Goal: Task Accomplishment & Management: Use online tool/utility

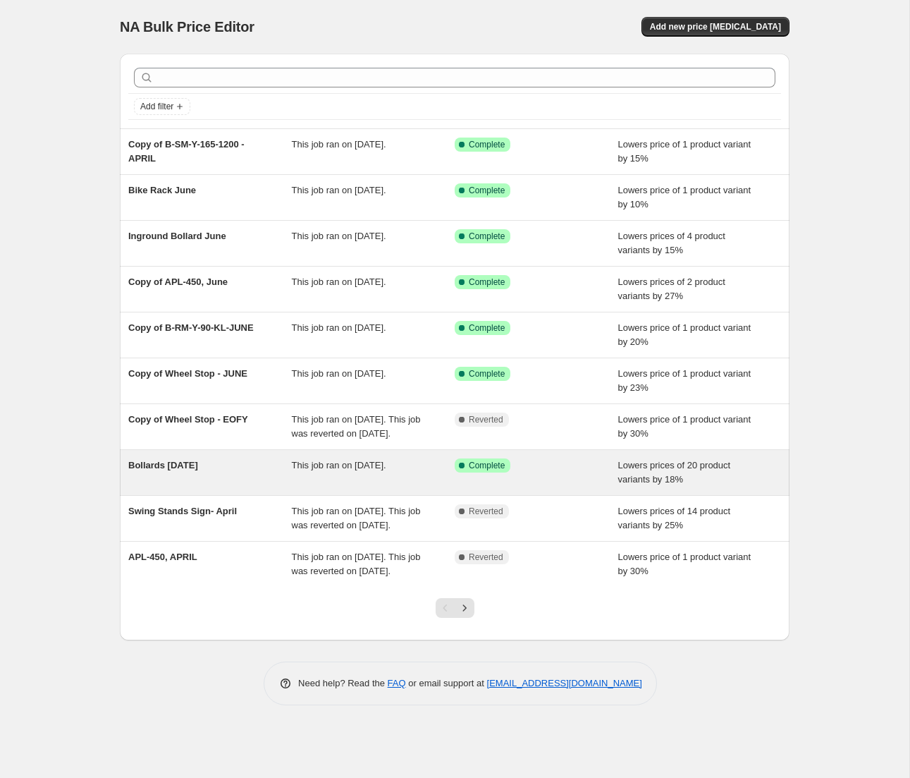
click at [208, 486] on div "Bollards April 2025" at bounding box center [210, 472] width 164 height 28
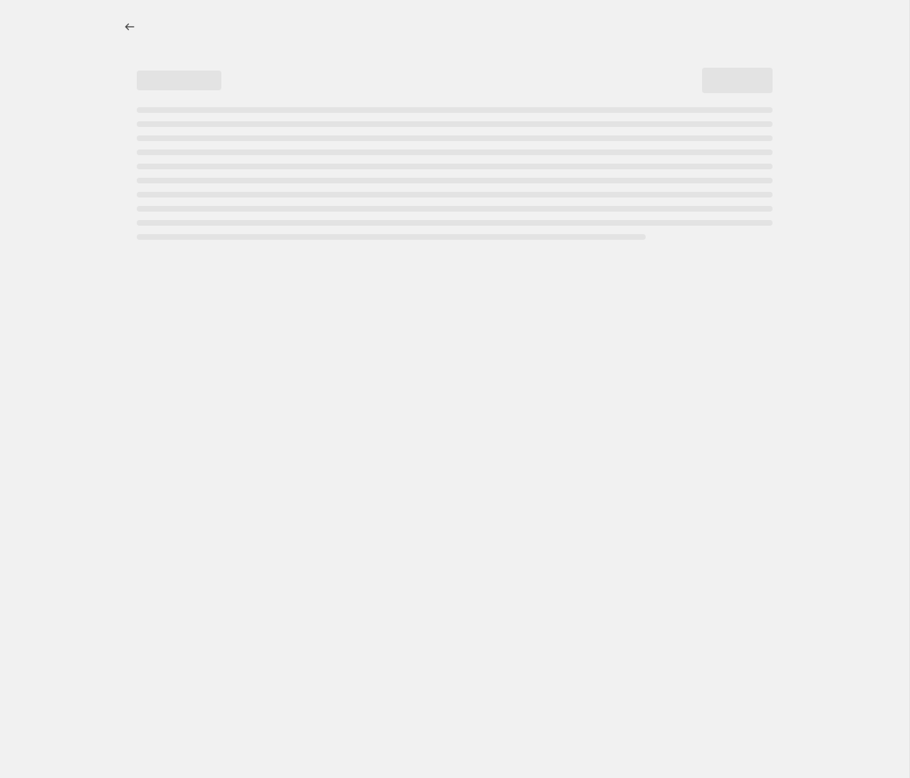
select select "percentage"
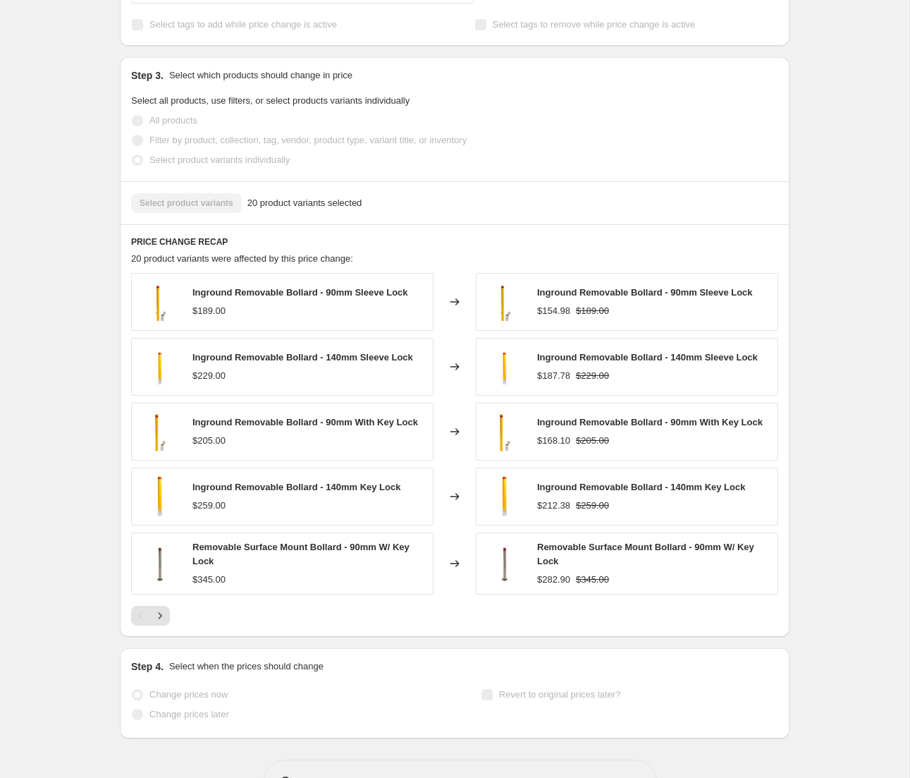
scroll to position [746, 0]
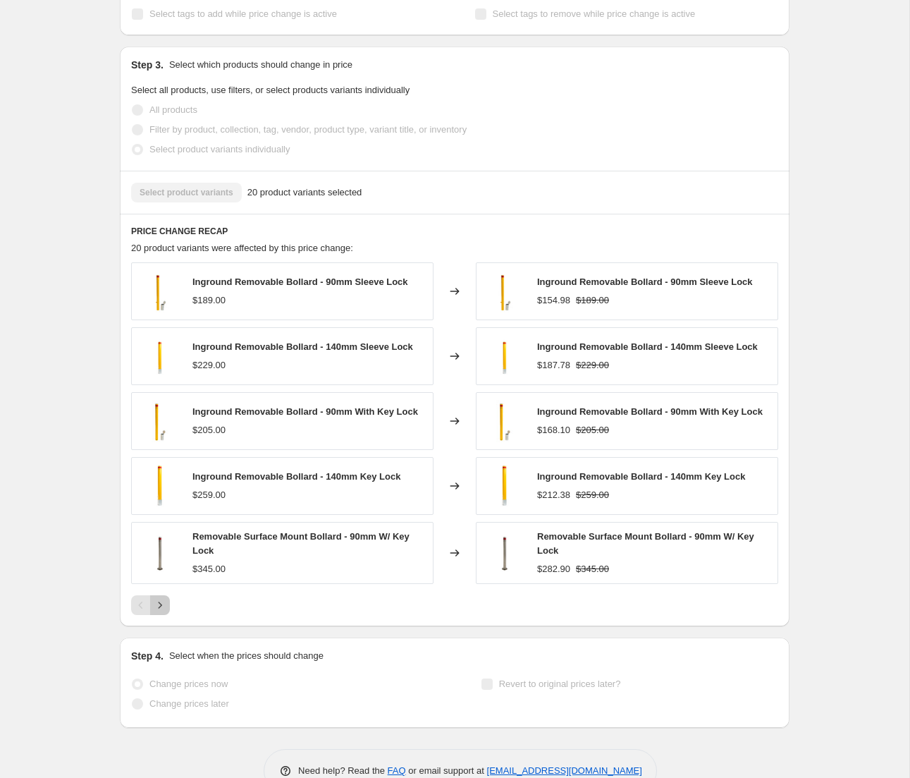
click at [166, 609] on icon "Next" at bounding box center [160, 605] width 14 height 14
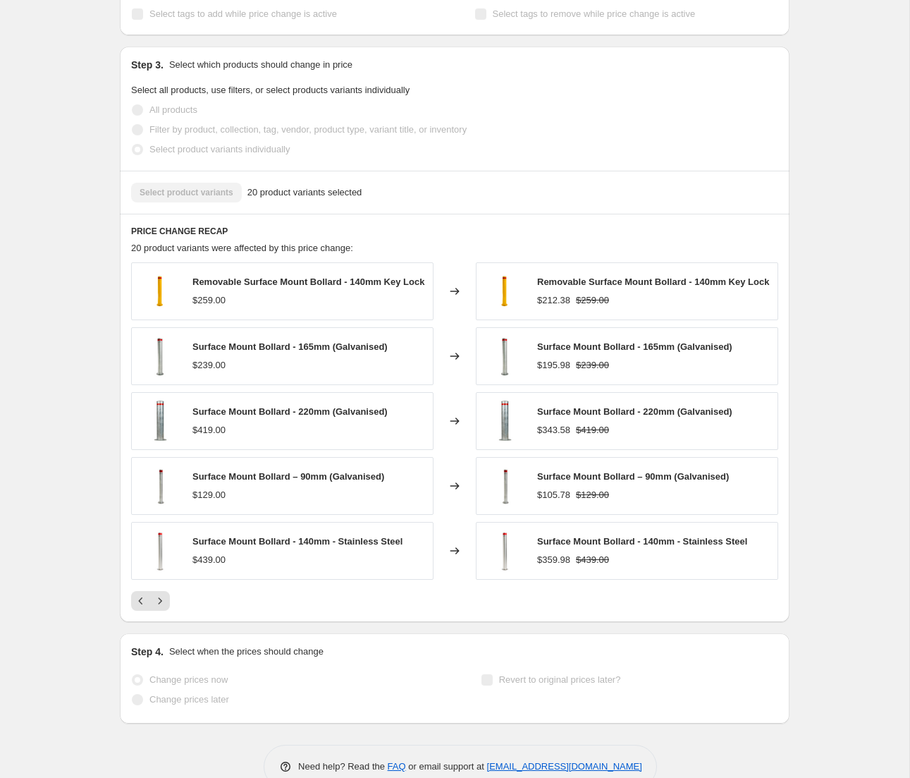
scroll to position [782, 0]
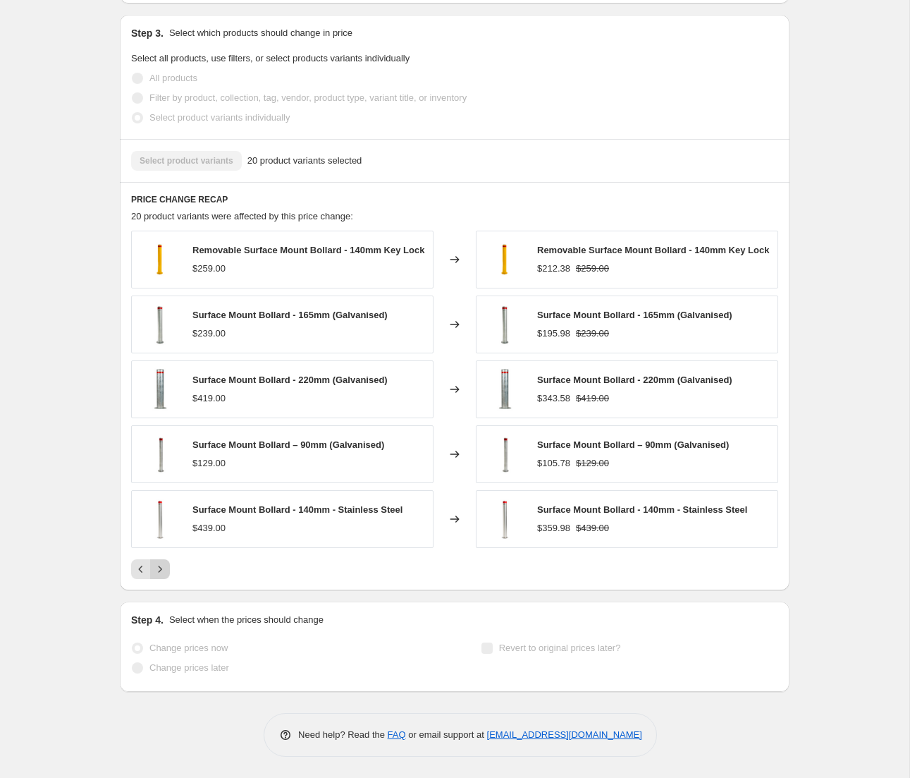
click at [165, 571] on icon "Next" at bounding box center [160, 569] width 14 height 14
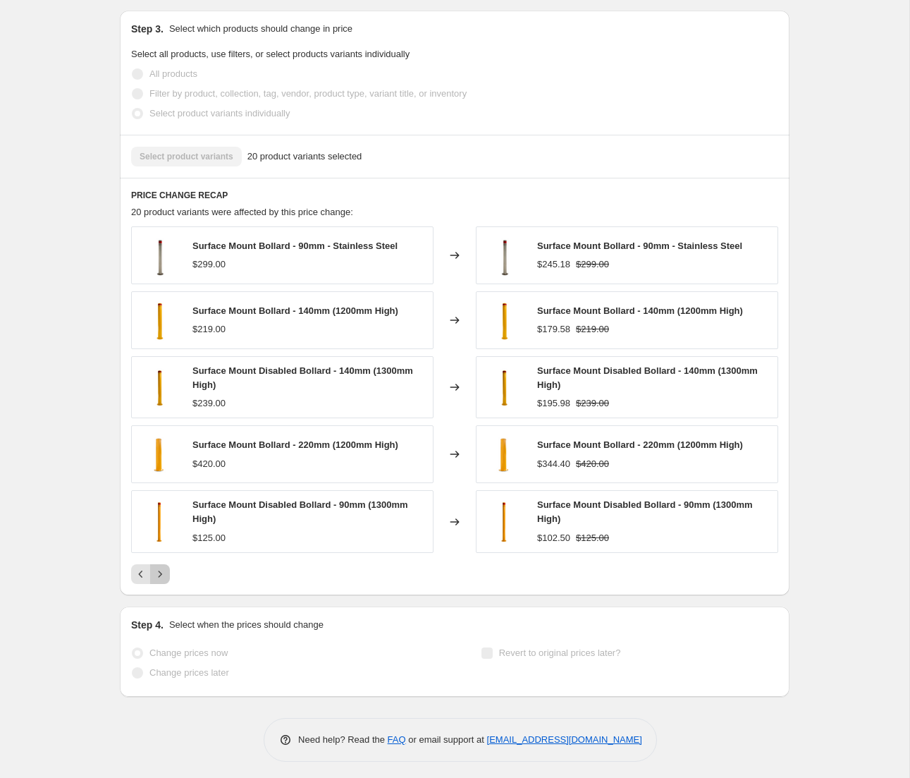
click at [161, 573] on icon "Next" at bounding box center [161, 573] width 4 height 6
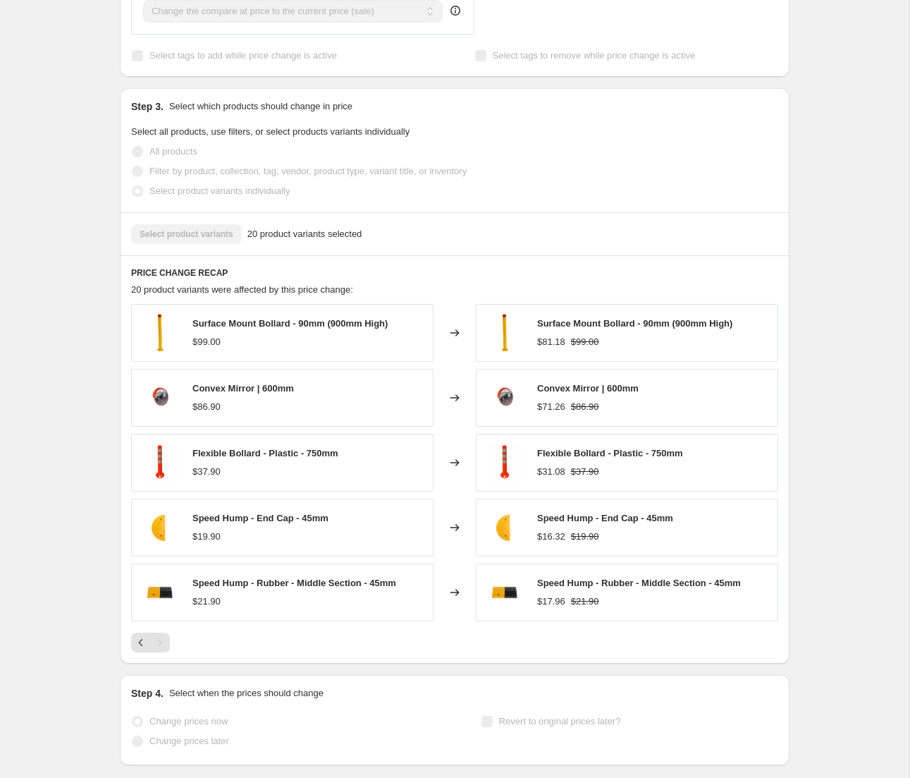
scroll to position [765, 0]
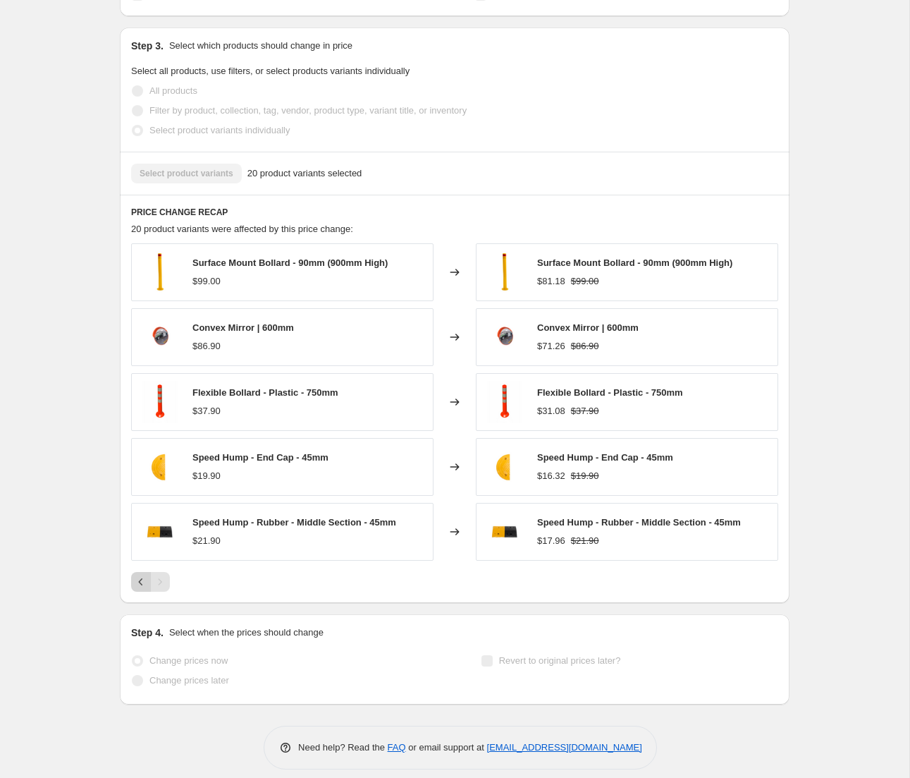
click at [135, 583] on icon "Previous" at bounding box center [141, 582] width 14 height 14
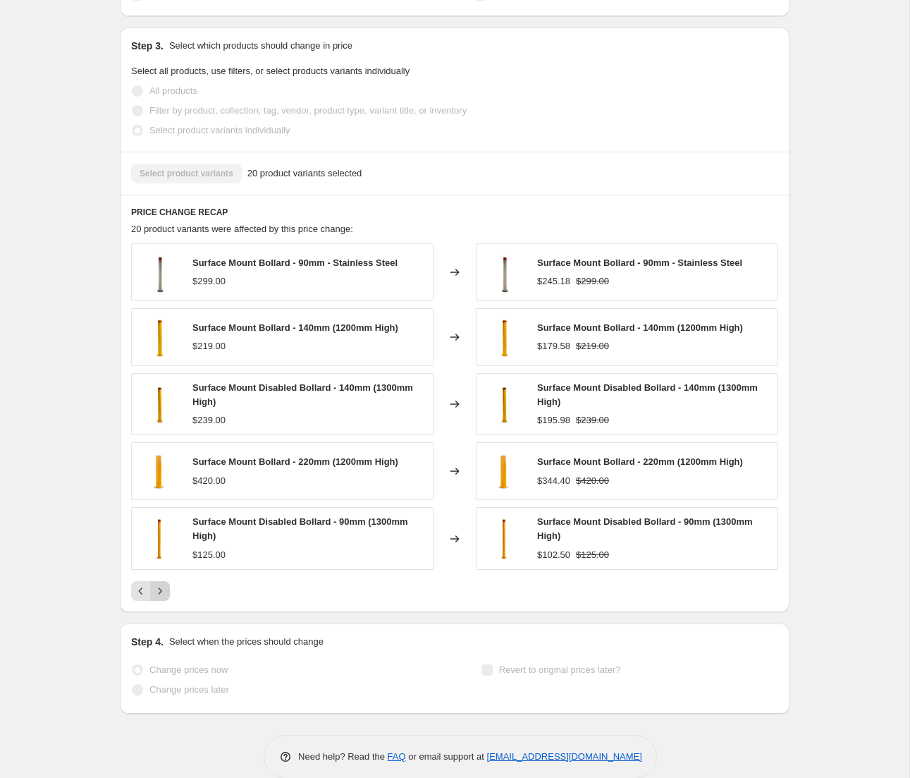
click at [160, 596] on icon "Next" at bounding box center [160, 591] width 14 height 14
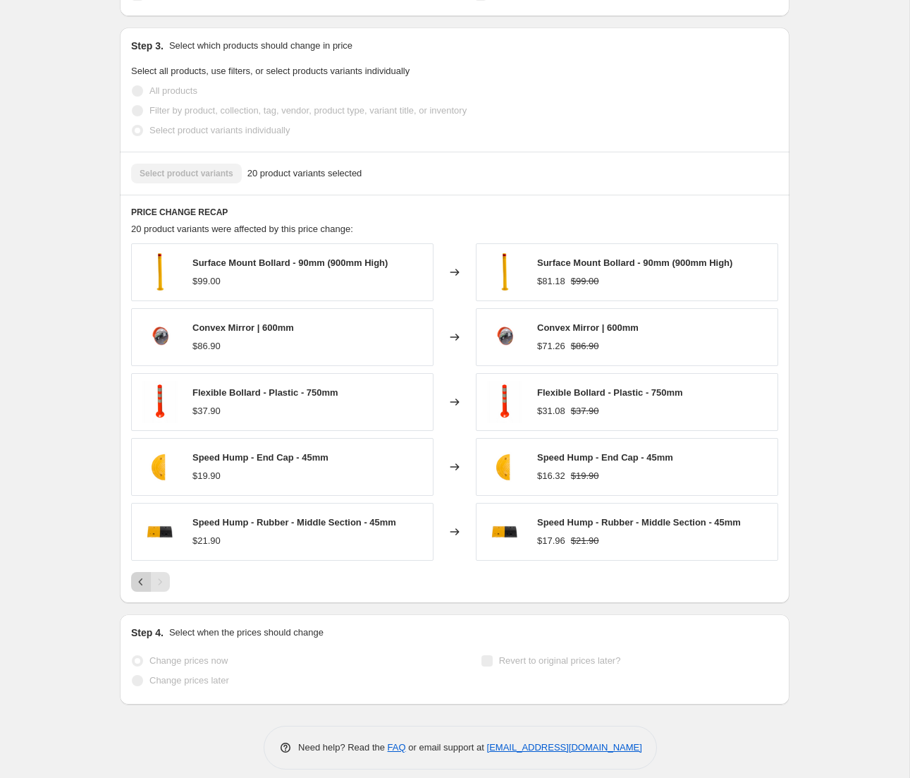
click at [142, 587] on icon "Previous" at bounding box center [141, 582] width 14 height 14
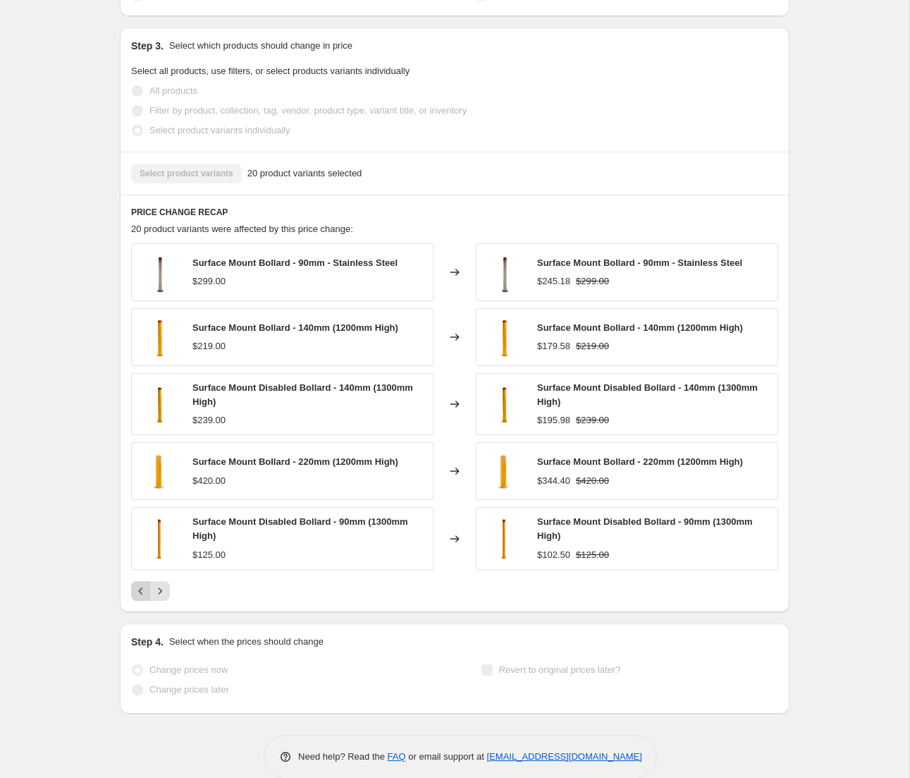
click at [142, 587] on icon "Previous" at bounding box center [141, 591] width 14 height 14
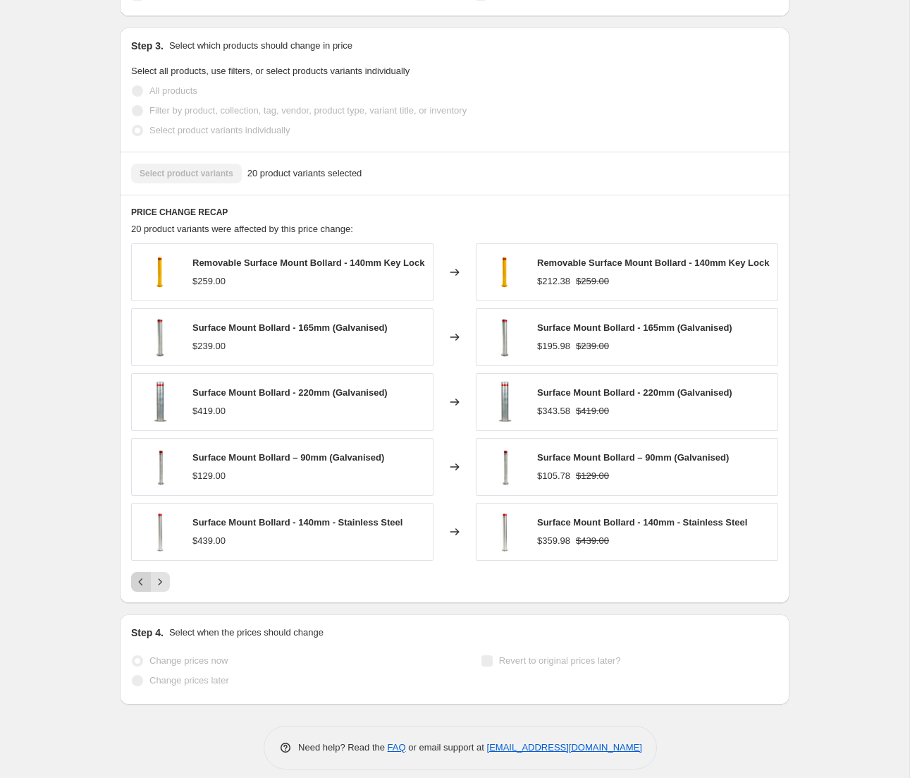
click at [139, 589] on icon "Previous" at bounding box center [141, 582] width 14 height 14
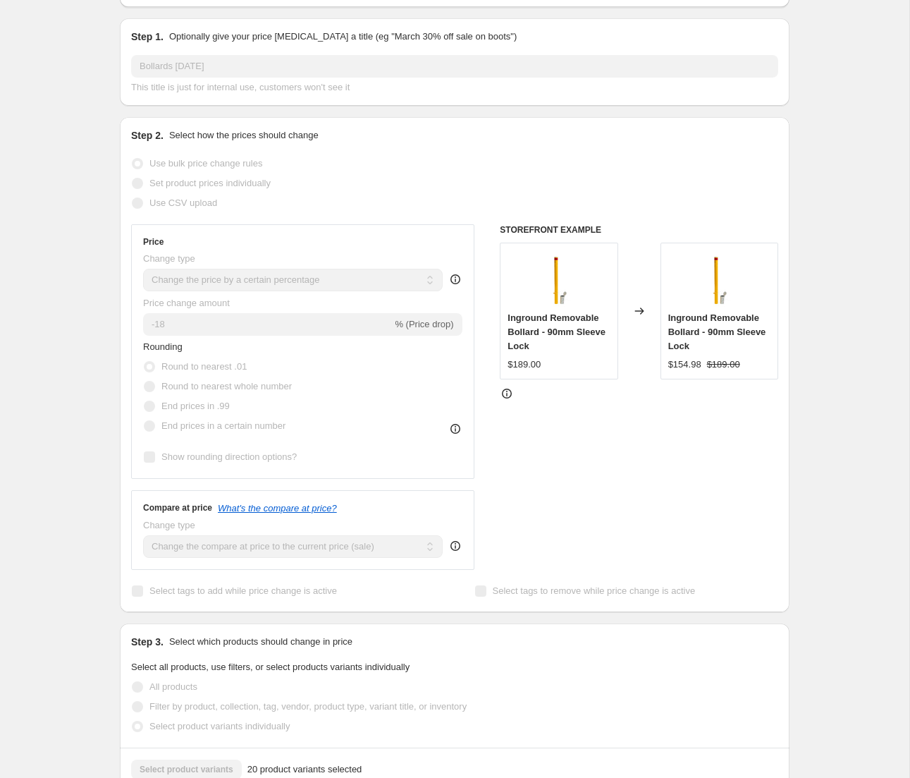
scroll to position [0, 0]
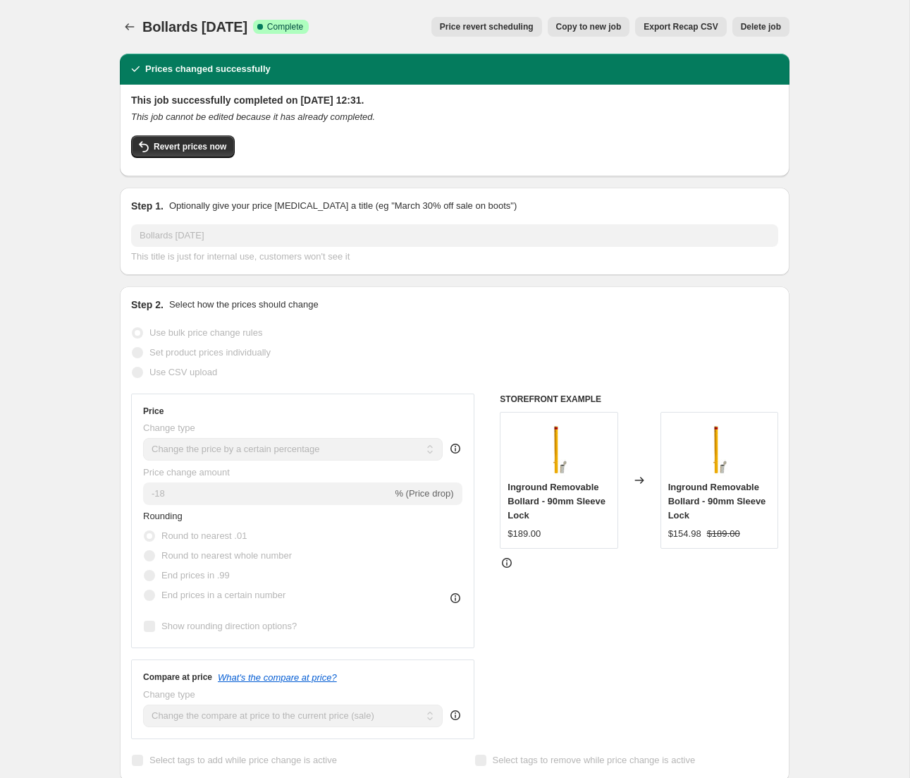
click at [494, 28] on span "Price revert scheduling" at bounding box center [487, 26] width 94 height 11
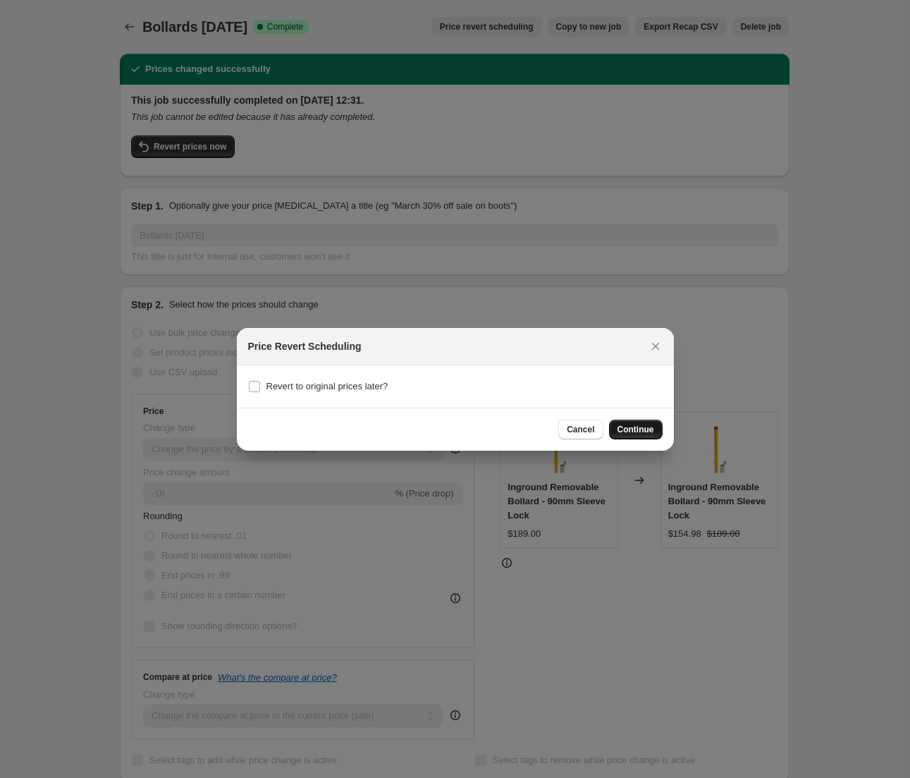
click at [635, 434] on span "Continue" at bounding box center [636, 429] width 37 height 11
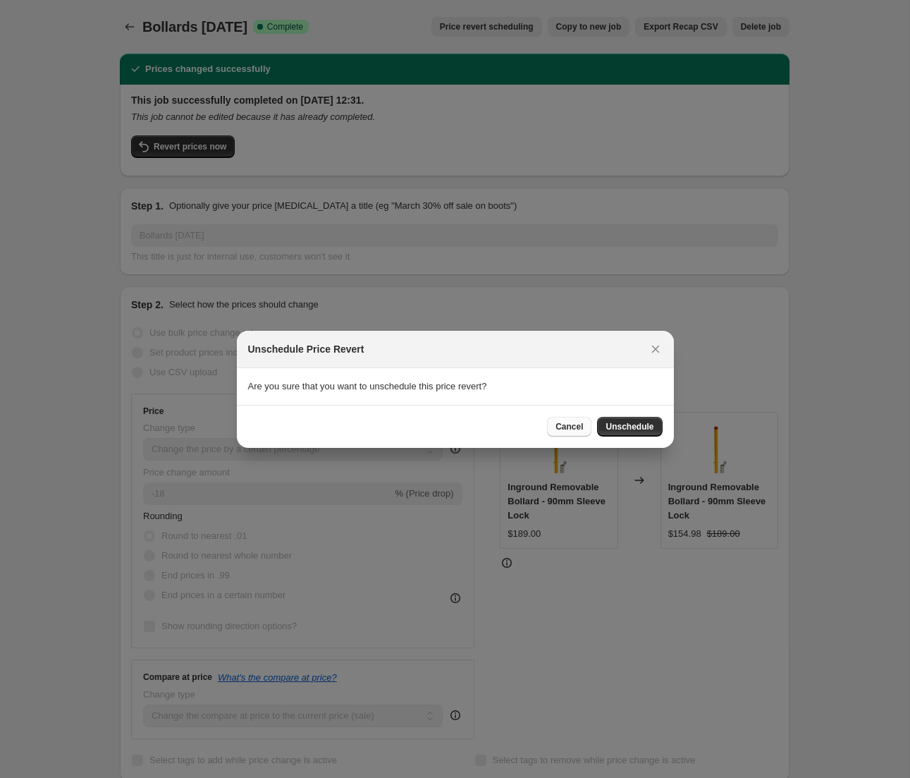
click at [563, 429] on span "Cancel" at bounding box center [569, 426] width 27 height 11
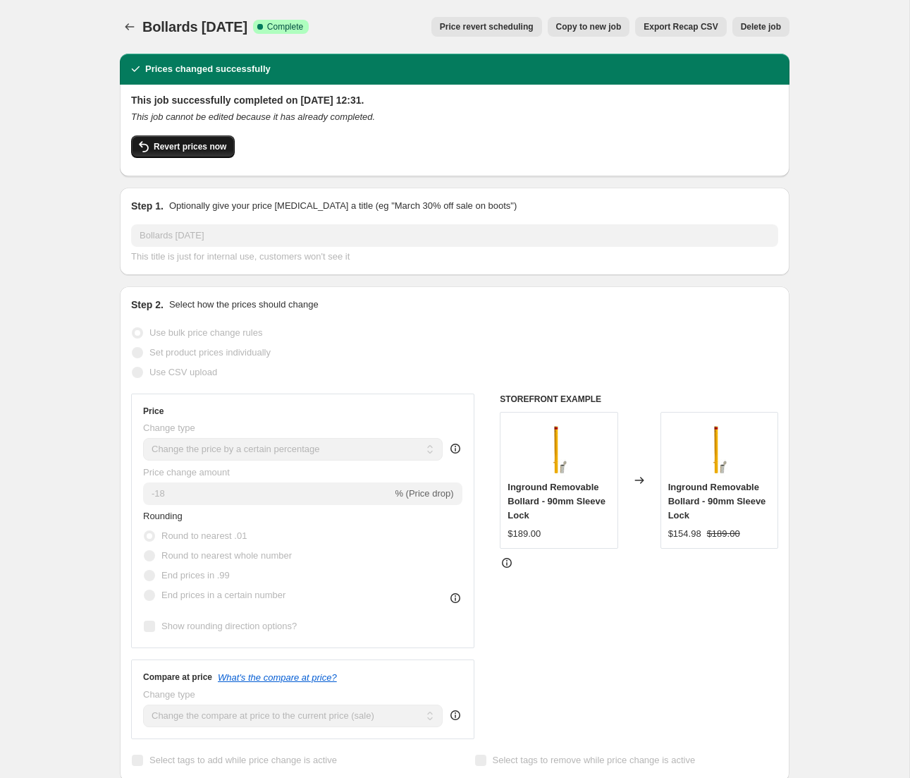
click at [219, 150] on span "Revert prices now" at bounding box center [190, 146] width 73 height 11
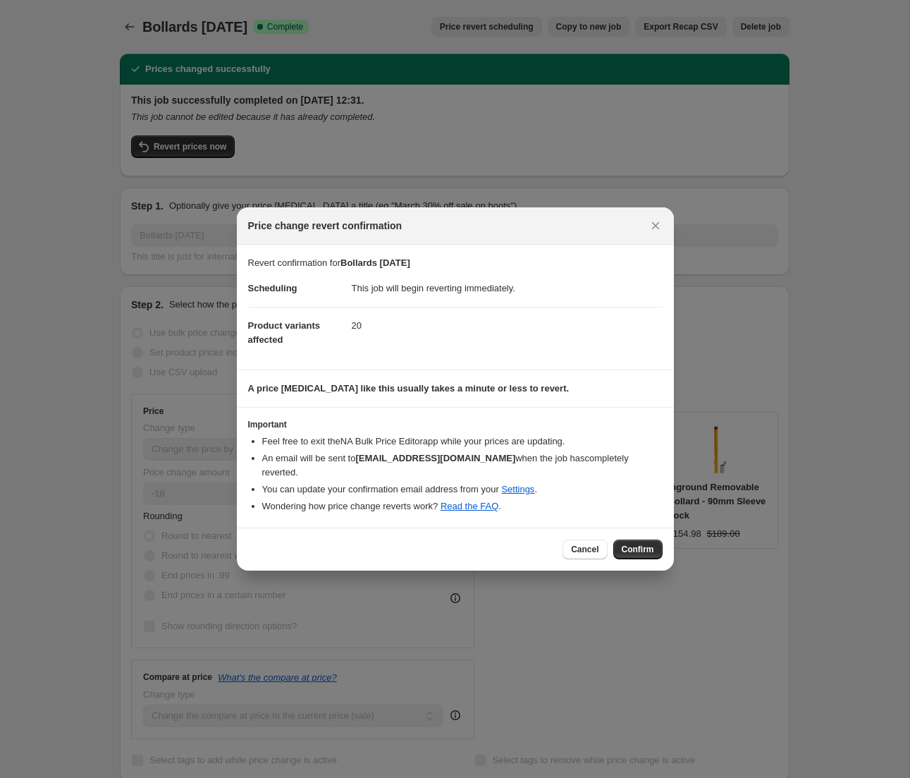
click at [632, 545] on span "Confirm" at bounding box center [638, 549] width 32 height 11
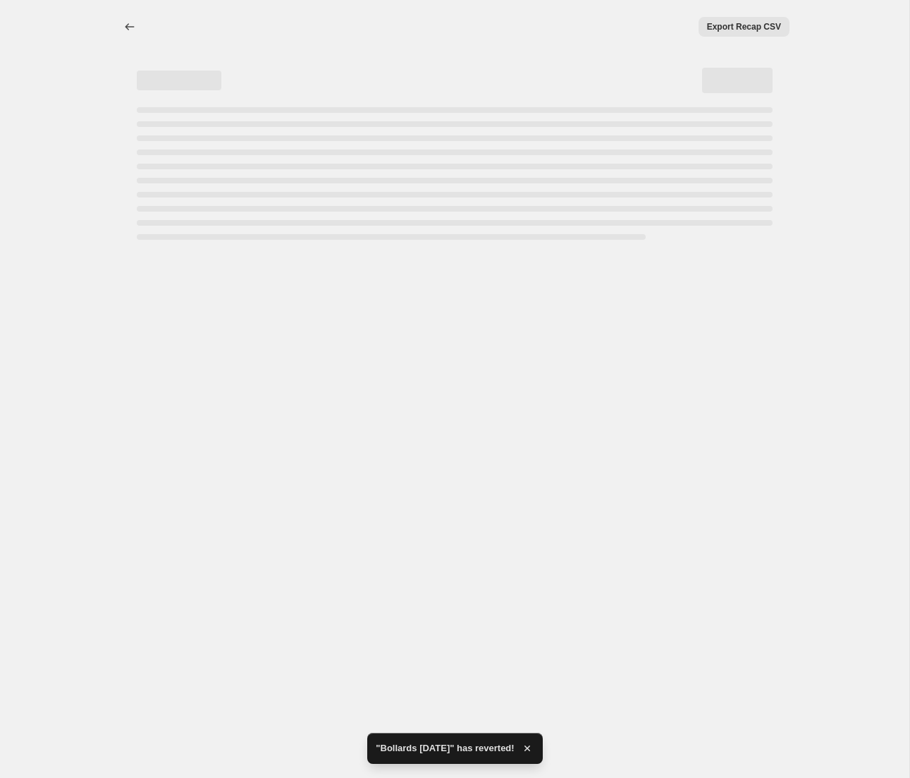
select select "percentage"
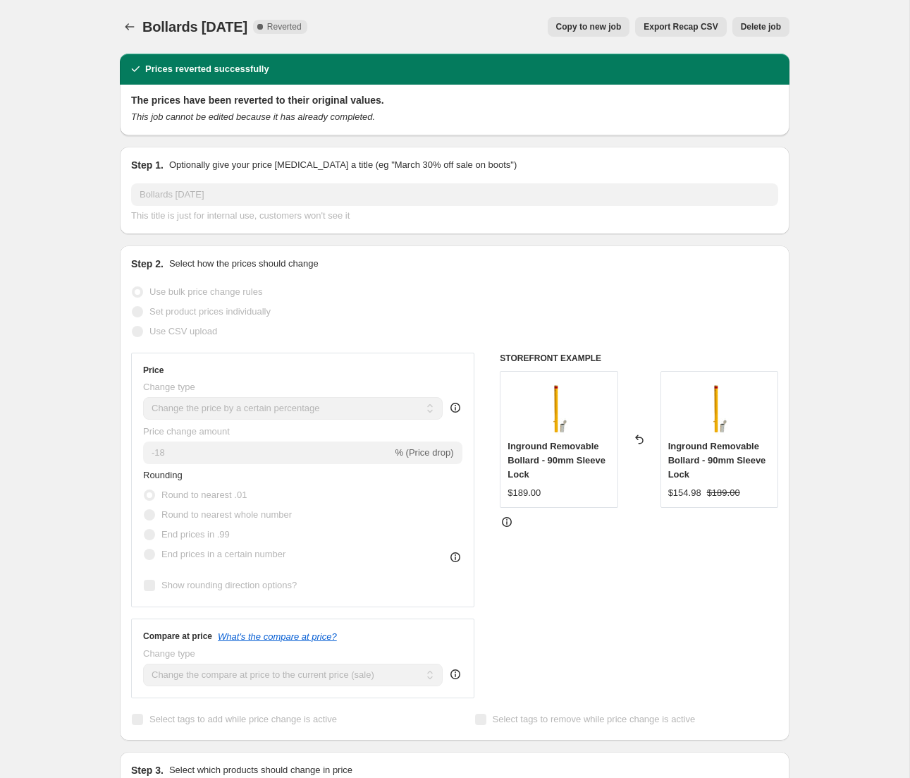
click at [578, 29] on span "Copy to new job" at bounding box center [589, 26] width 66 height 11
select select "percentage"
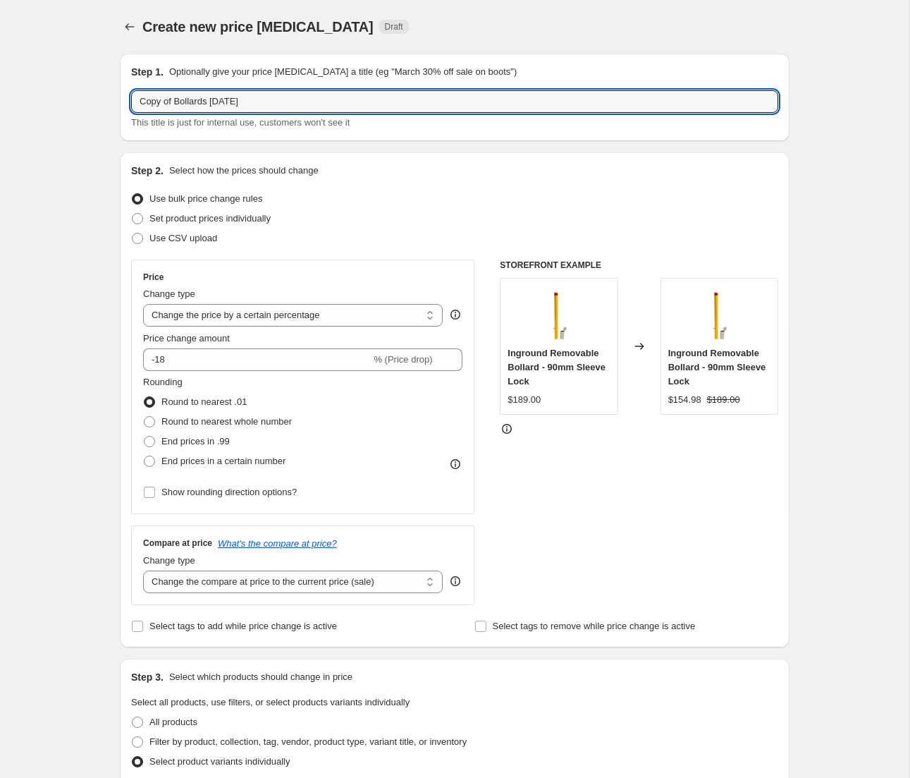
drag, startPoint x: 173, startPoint y: 101, endPoint x: 87, endPoint y: 98, distance: 86.1
click at [88, 99] on div "Create new price change job. This page is ready Create new price change job Dra…" at bounding box center [454, 728] width 909 height 1457
drag, startPoint x: 197, startPoint y: 100, endPoint x: 176, endPoint y: 101, distance: 21.2
click at [173, 99] on input "Bollards April 2025" at bounding box center [454, 101] width 647 height 23
click at [176, 99] on input "BollardsAugust 2025" at bounding box center [454, 101] width 647 height 23
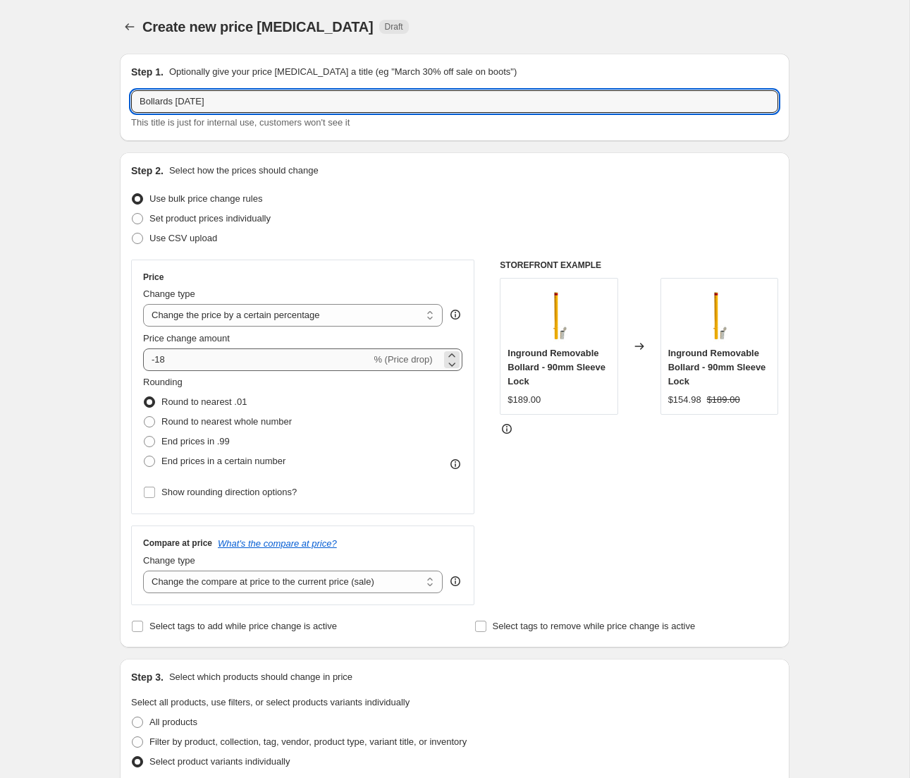
type input "Bollards [DATE]"
drag, startPoint x: 173, startPoint y: 355, endPoint x: 182, endPoint y: 358, distance: 8.9
click at [173, 355] on input "-18" at bounding box center [257, 359] width 228 height 23
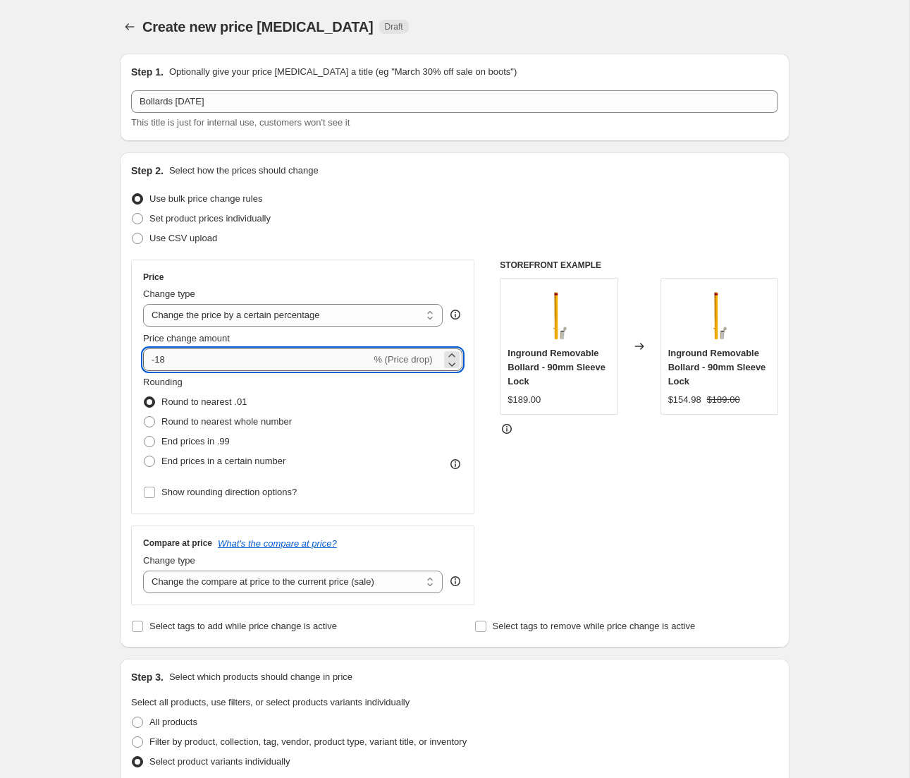
type input "-1"
type input "-20"
click at [806, 520] on div "Create new price change job. This page is ready Create new price change job Dra…" at bounding box center [455, 728] width 704 height 1457
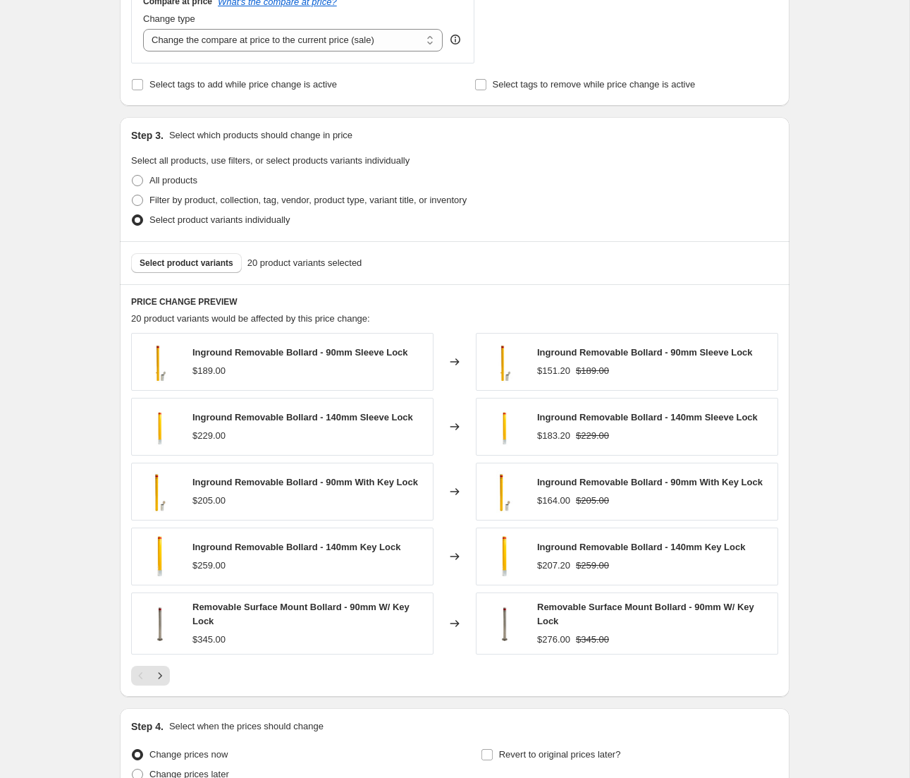
scroll to position [548, 0]
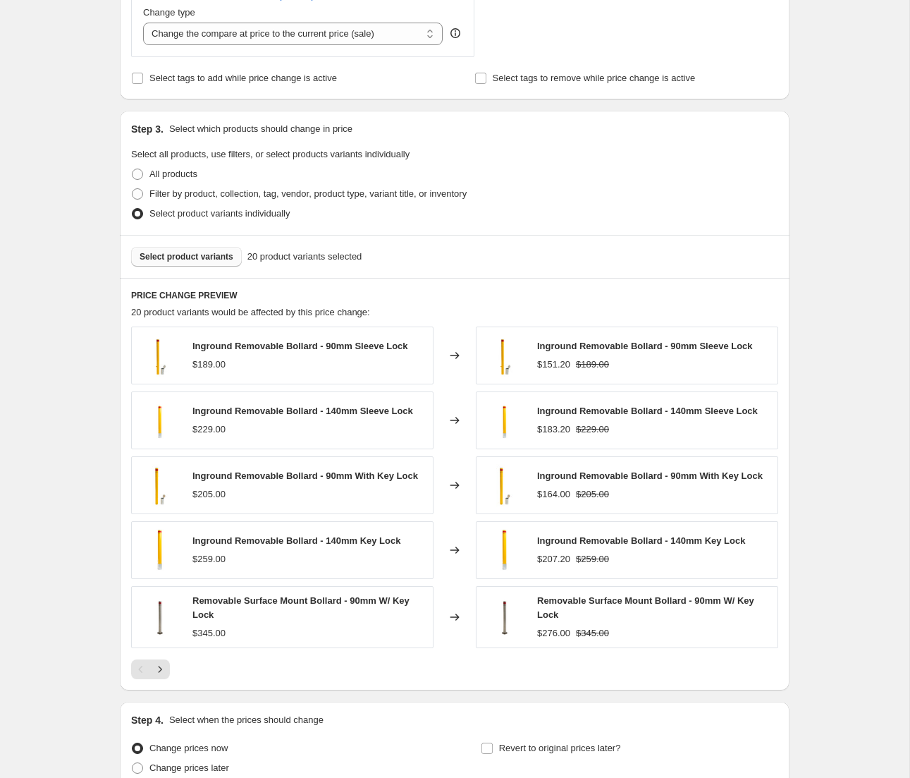
click at [211, 257] on span "Select product variants" at bounding box center [187, 256] width 94 height 11
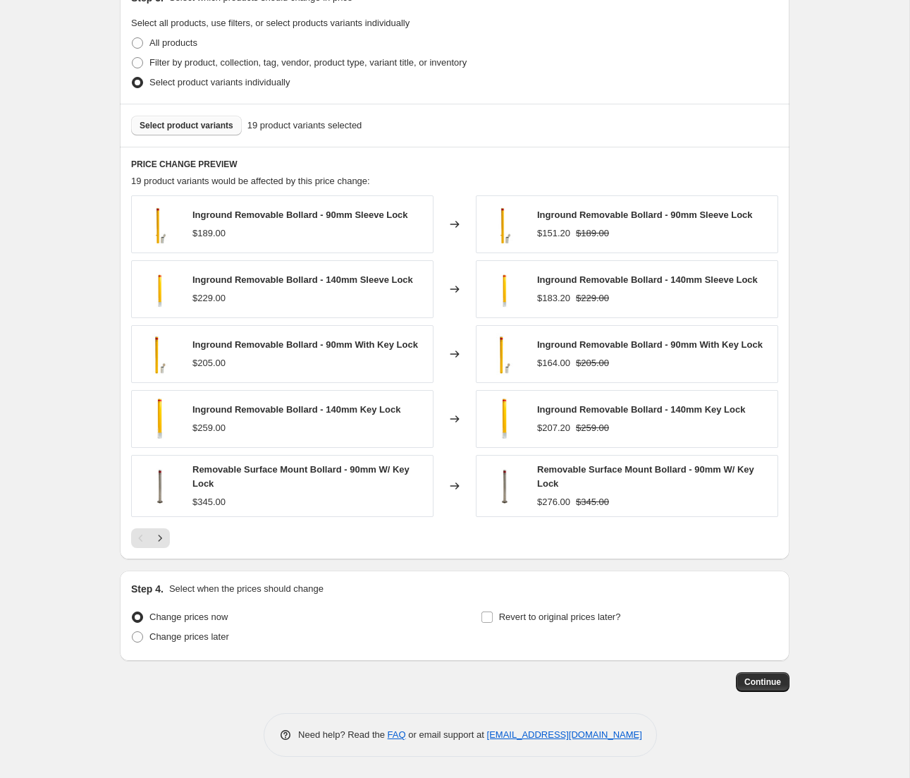
scroll to position [679, 0]
click at [772, 680] on span "Continue" at bounding box center [763, 681] width 37 height 11
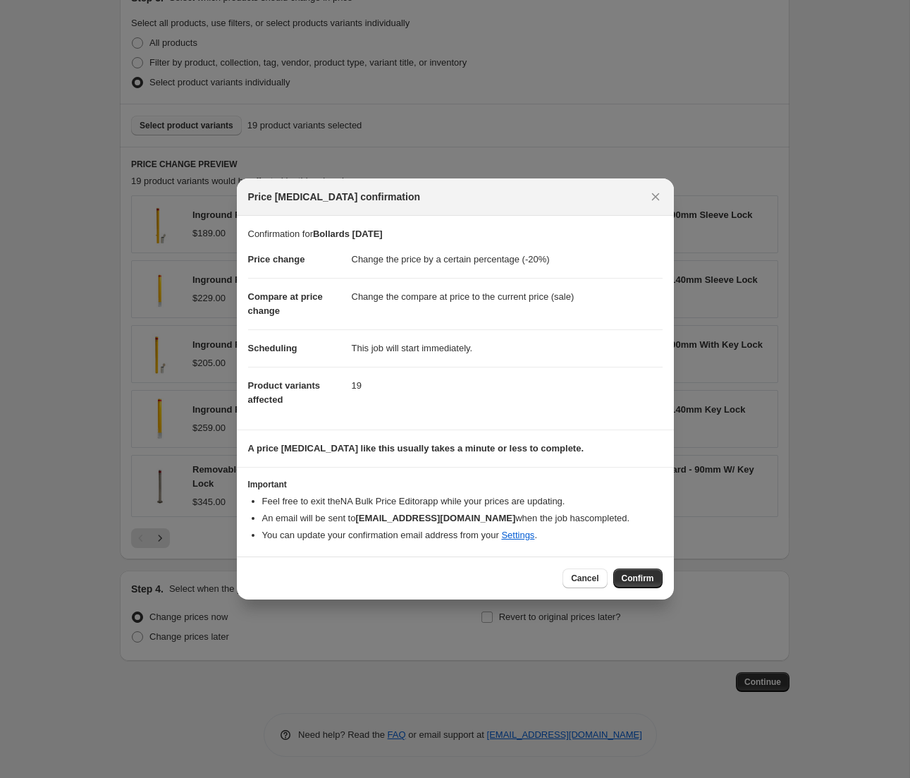
click at [640, 578] on span "Confirm" at bounding box center [638, 577] width 32 height 11
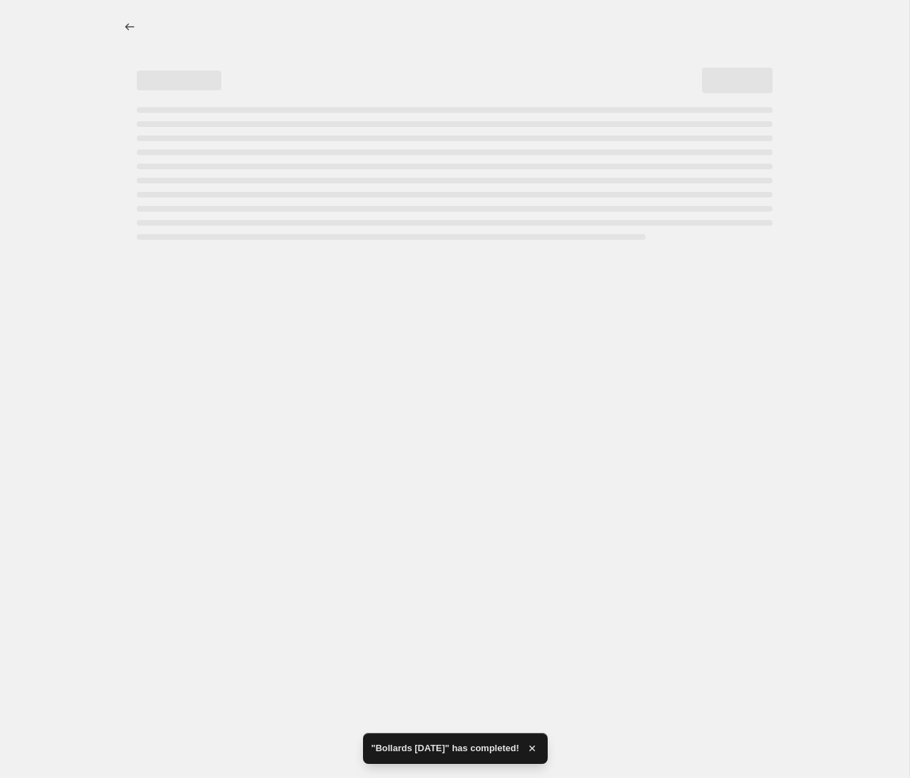
select select "percentage"
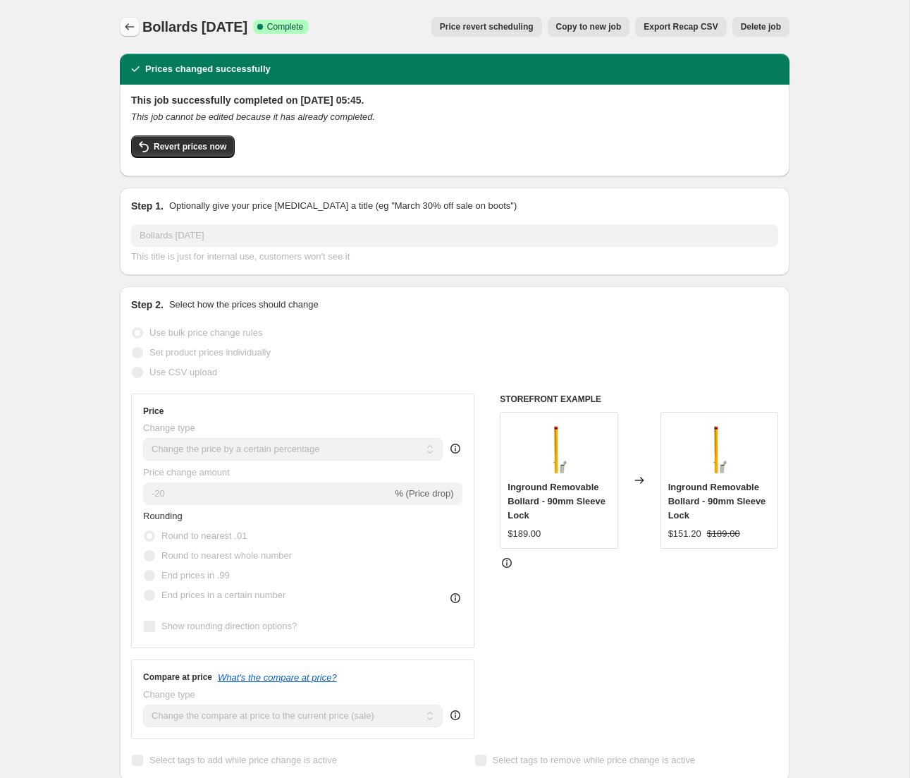
click at [128, 25] on icon "Price change jobs" at bounding box center [130, 27] width 14 height 14
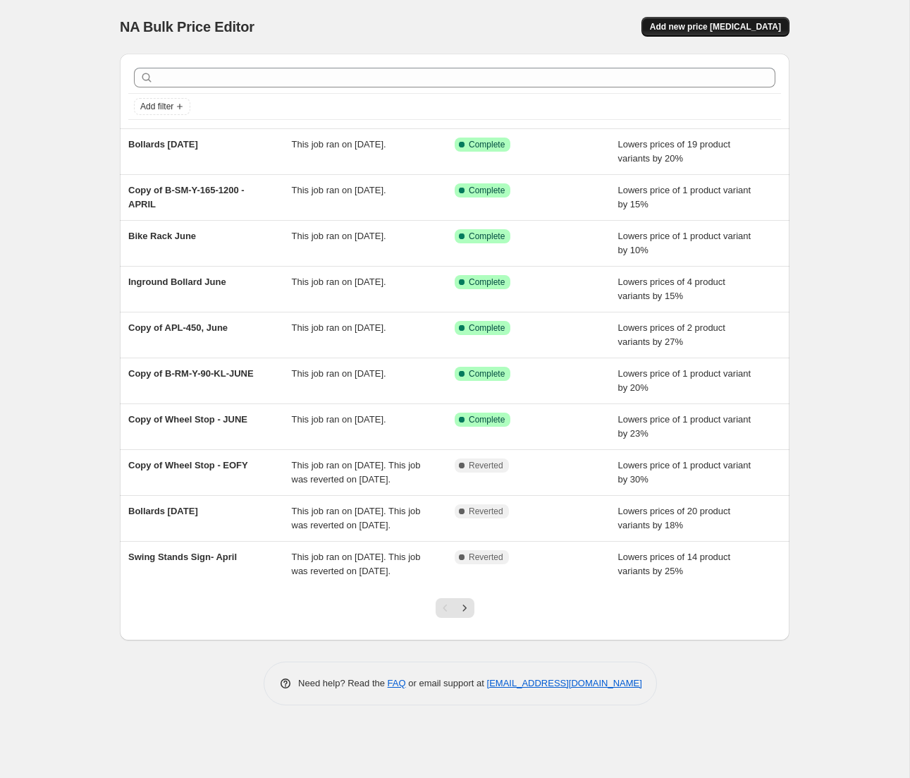
click at [708, 24] on span "Add new price [MEDICAL_DATA]" at bounding box center [715, 26] width 131 height 11
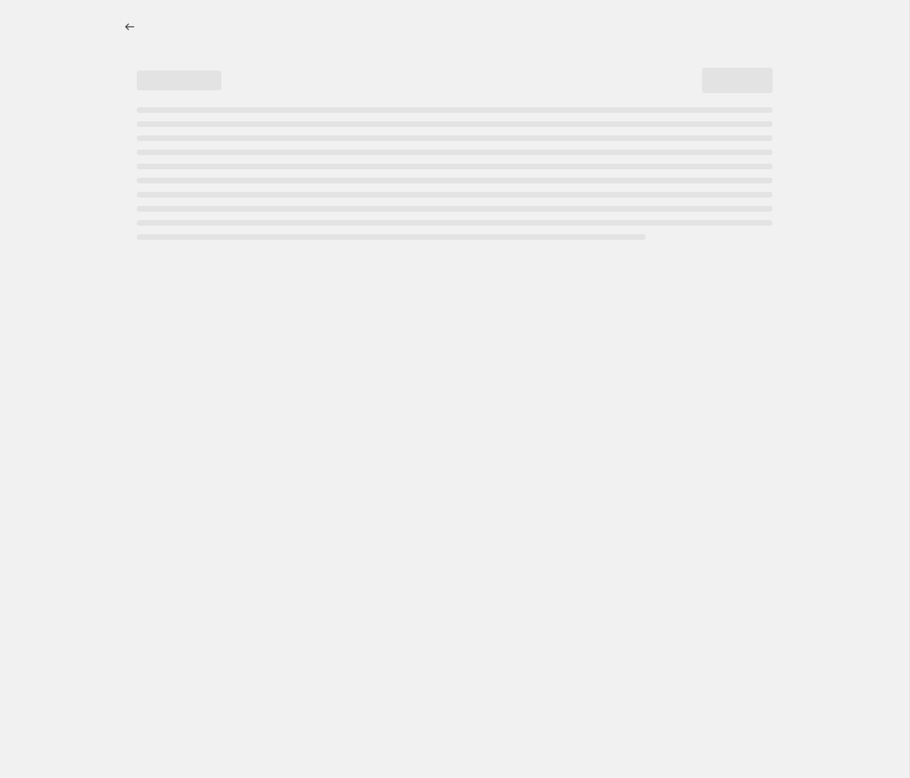
select select "percentage"
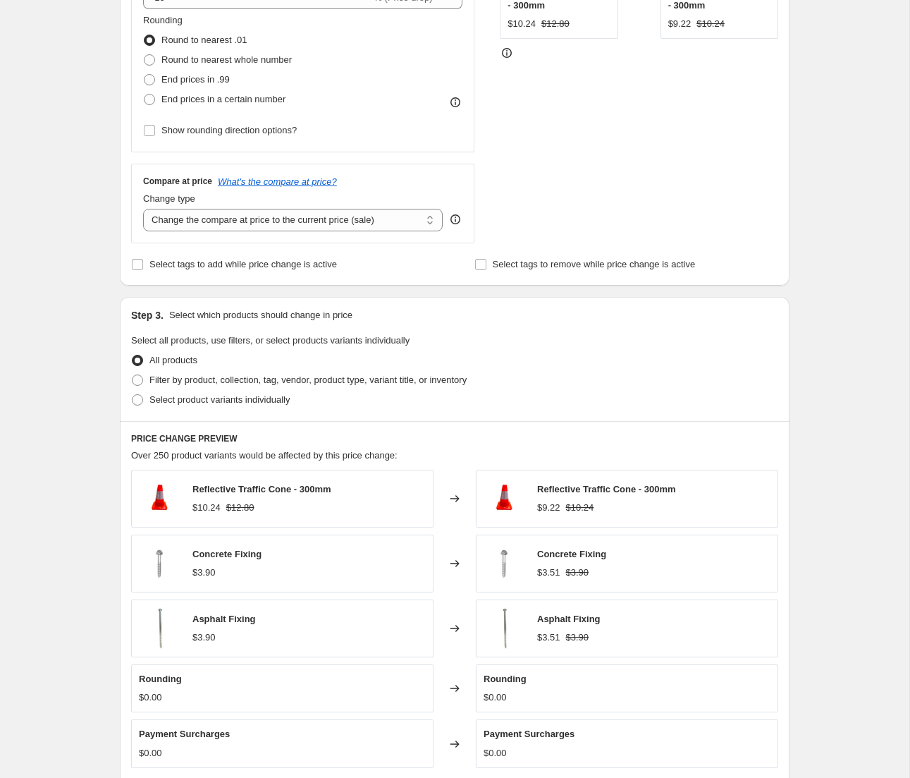
scroll to position [375, 0]
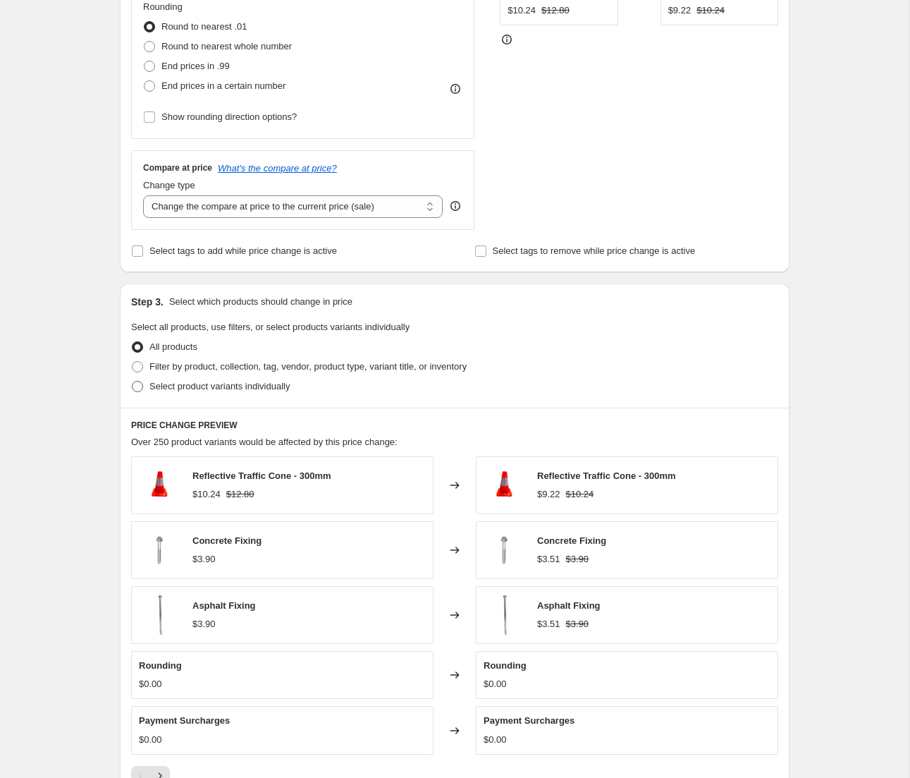
click at [140, 387] on span at bounding box center [137, 386] width 11 height 11
click at [133, 381] on input "Select product variants individually" at bounding box center [132, 381] width 1 height 1
radio input "true"
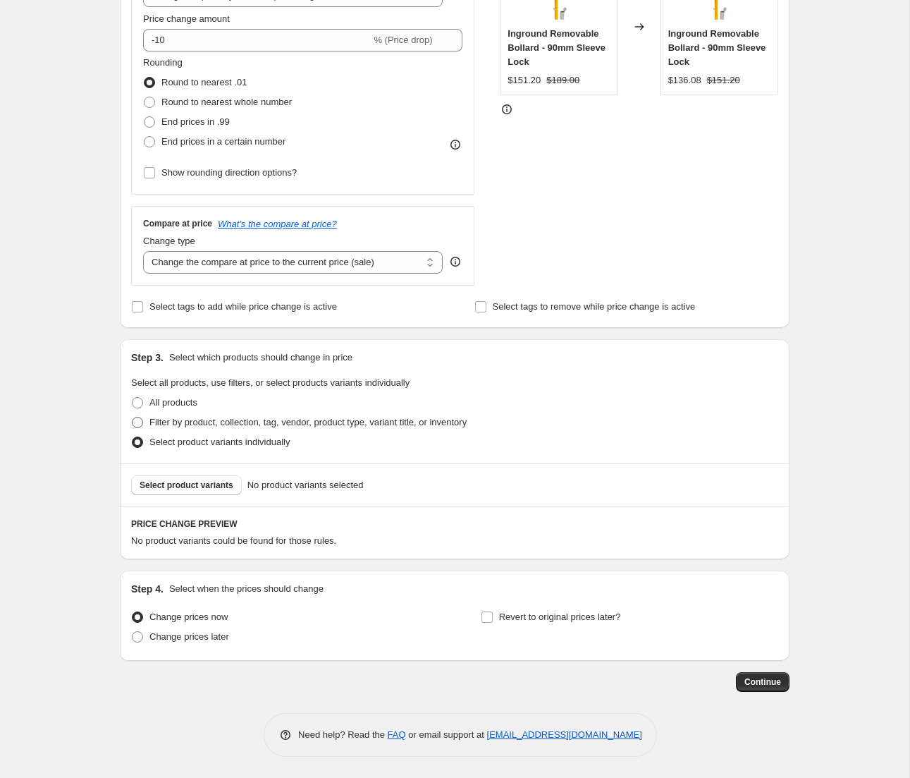
scroll to position [319, 0]
click at [224, 483] on span "Select product variants" at bounding box center [187, 484] width 94 height 11
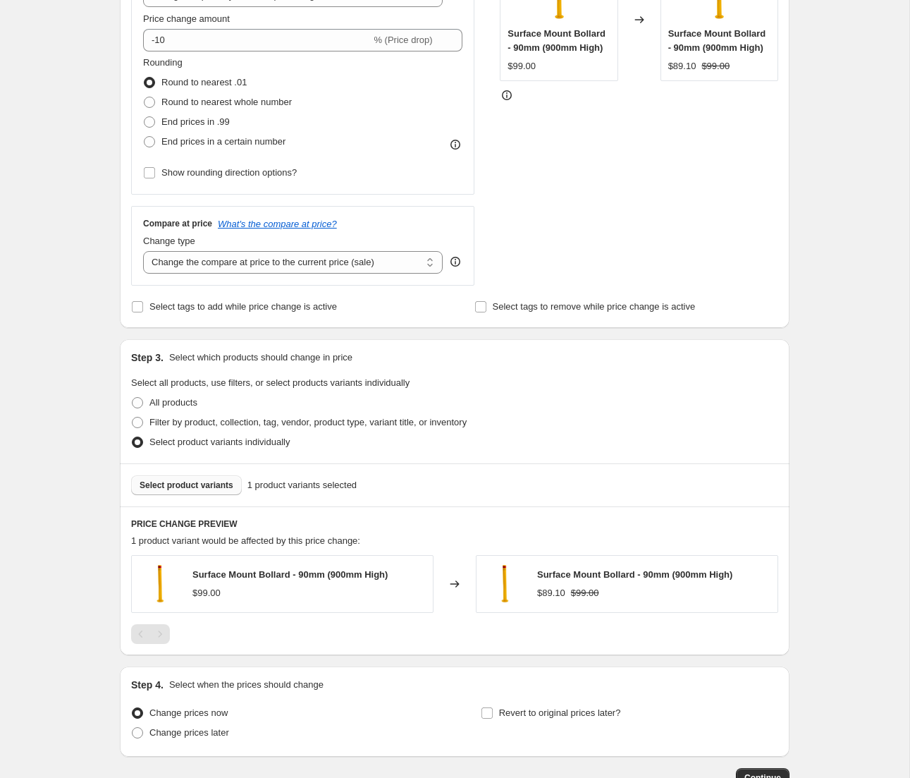
scroll to position [415, 0]
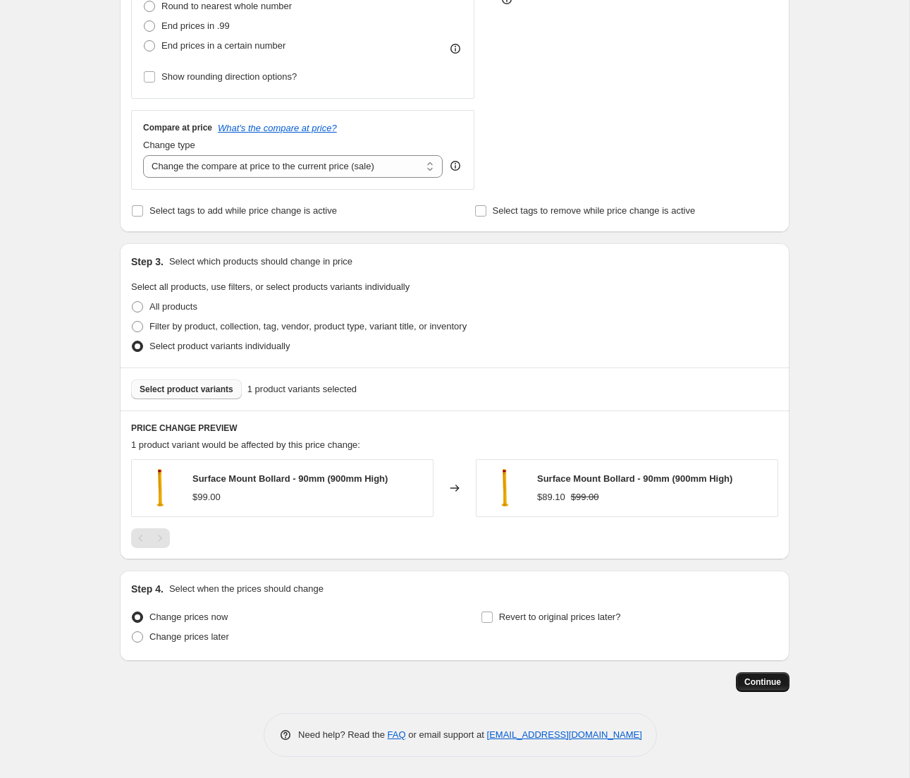
click at [766, 685] on span "Continue" at bounding box center [763, 681] width 37 height 11
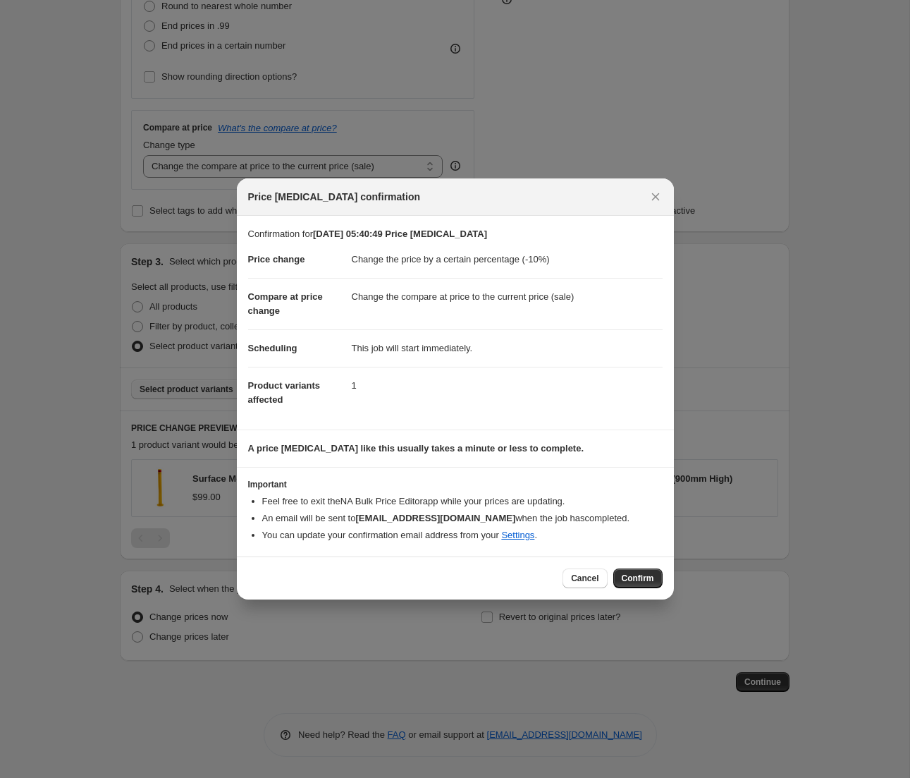
click at [581, 579] on span "Cancel" at bounding box center [584, 577] width 27 height 11
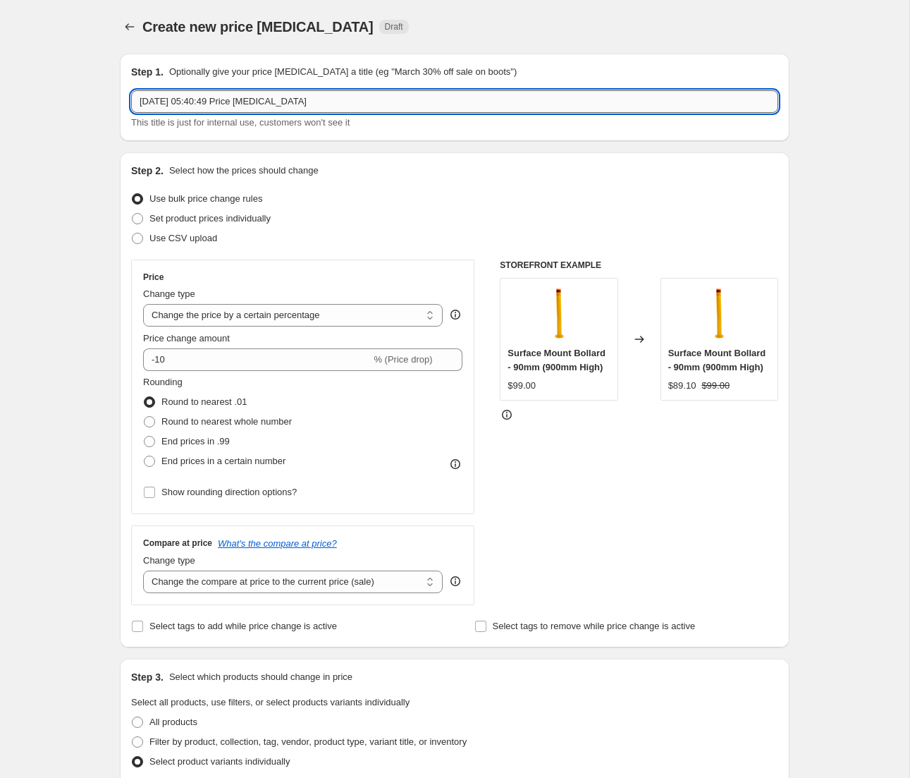
click at [339, 108] on input "26 Aug 2025, 05:40:49 Price change job" at bounding box center [454, 101] width 647 height 23
click at [360, 102] on input "26 Aug 2025, 05:40:49 Price change job" at bounding box center [454, 101] width 647 height 23
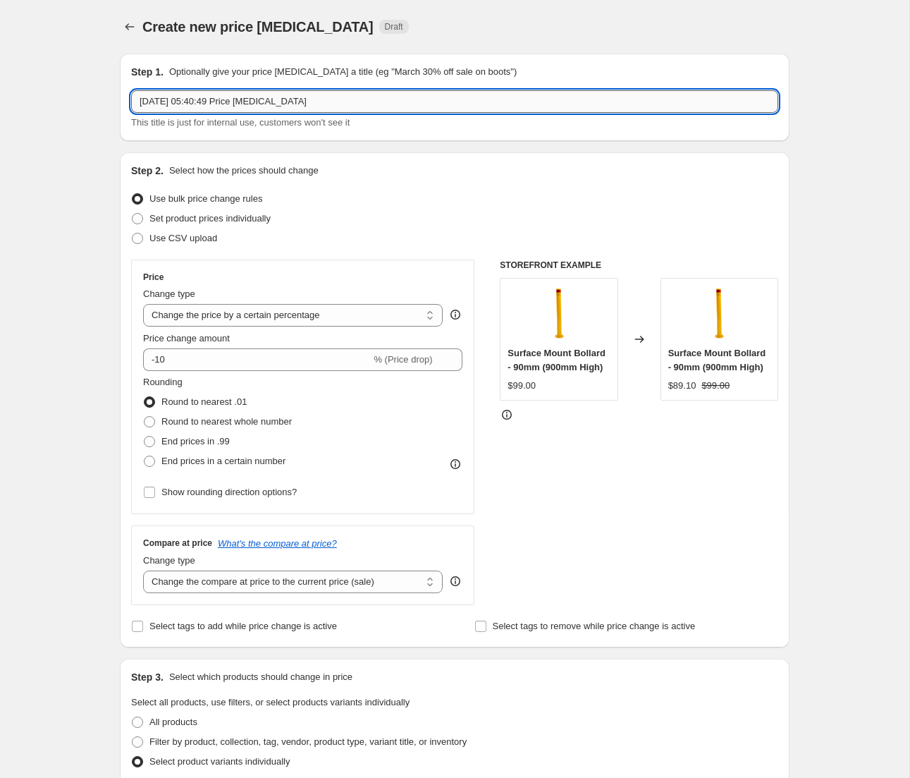
paste input "B-SM-Y-90-900"
type input "B-SM-Y-90-900 August"
click at [785, 302] on div "Step 2. Select how the prices should change Use bulk price change rules Set pro…" at bounding box center [455, 399] width 670 height 495
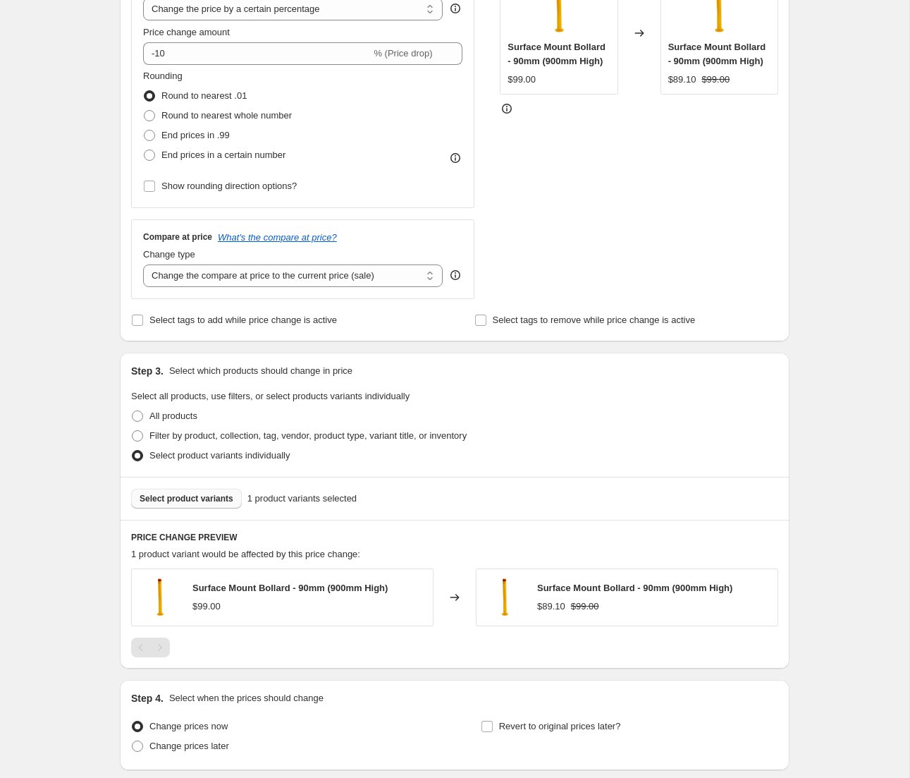
scroll to position [415, 0]
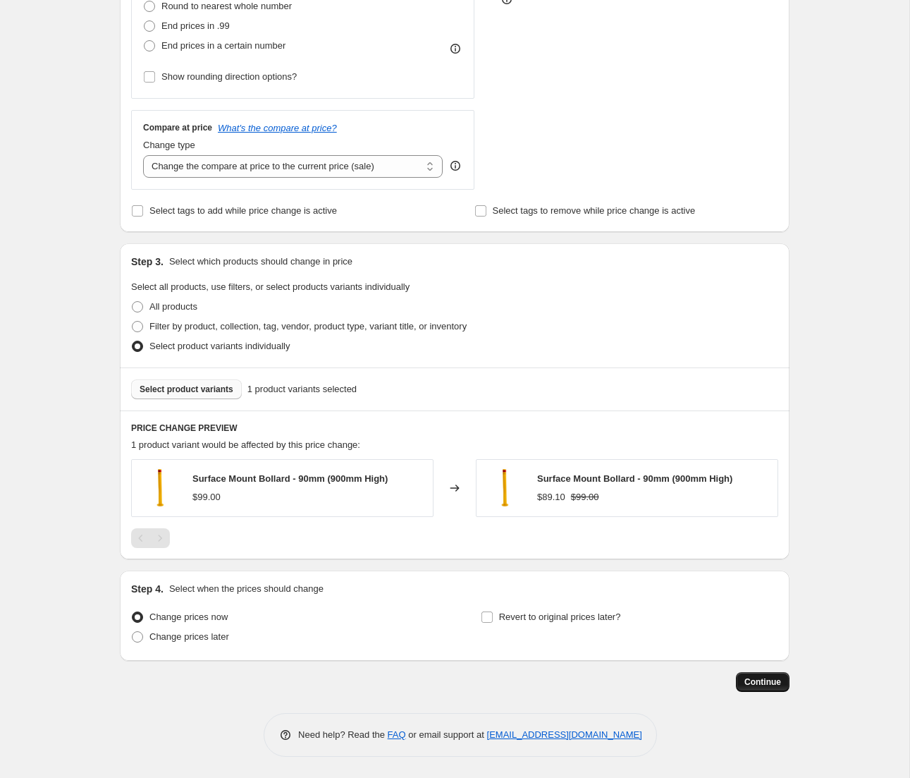
click at [773, 684] on span "Continue" at bounding box center [763, 681] width 37 height 11
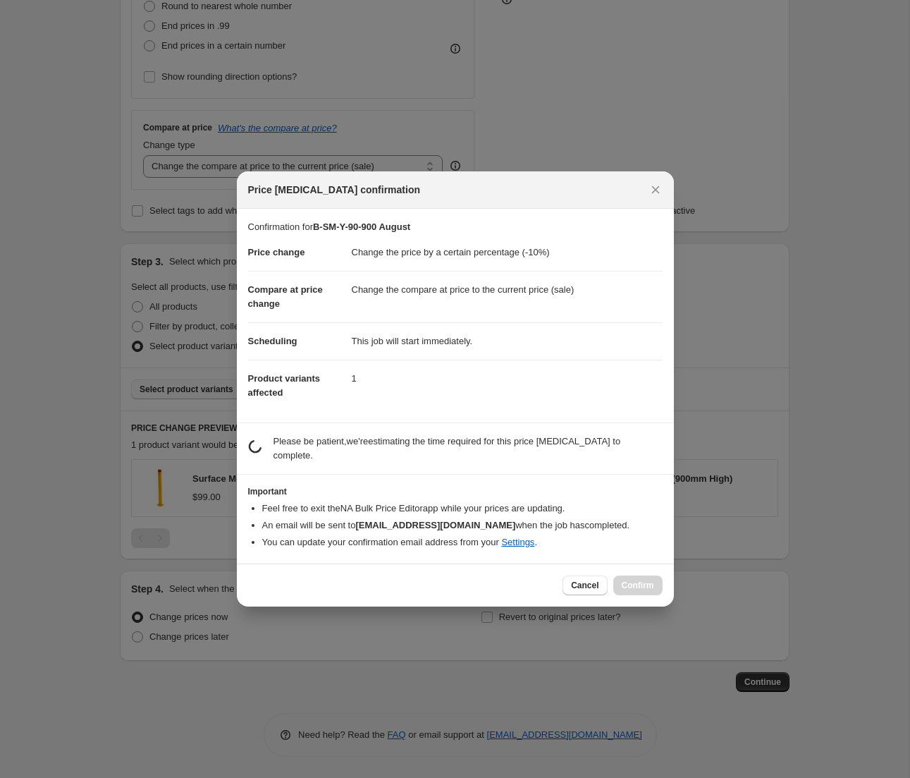
scroll to position [0, 0]
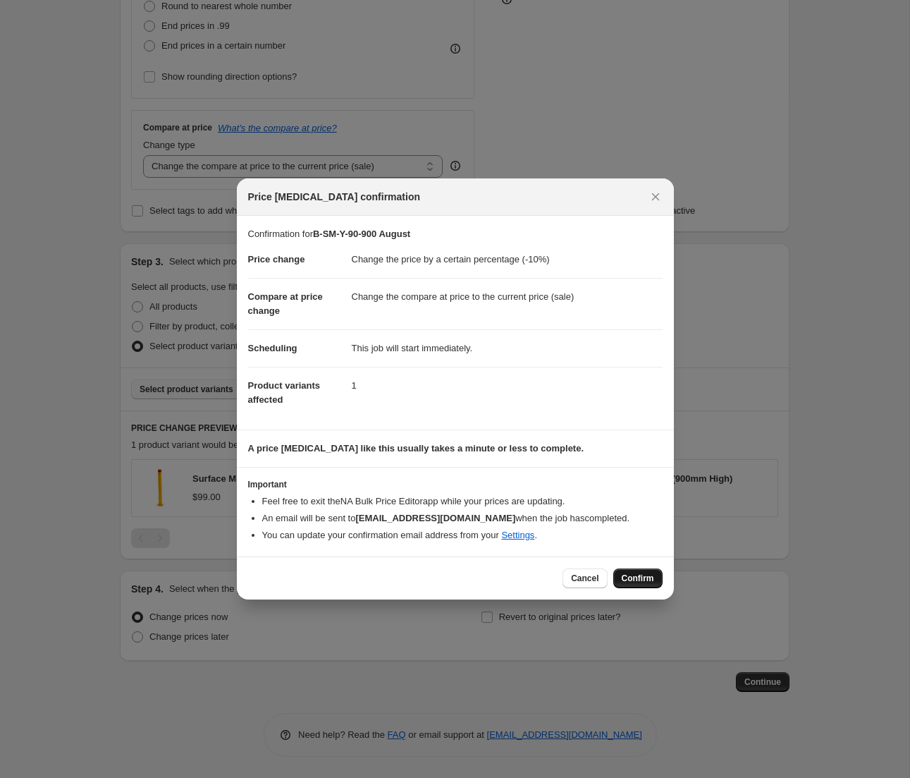
click at [633, 580] on span "Confirm" at bounding box center [638, 577] width 32 height 11
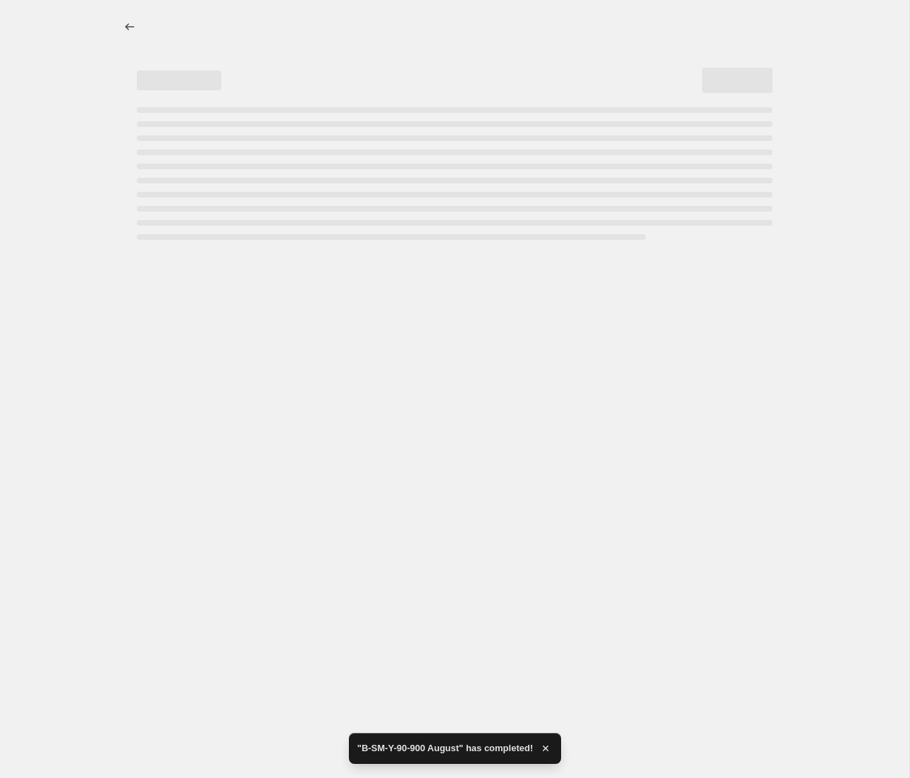
select select "percentage"
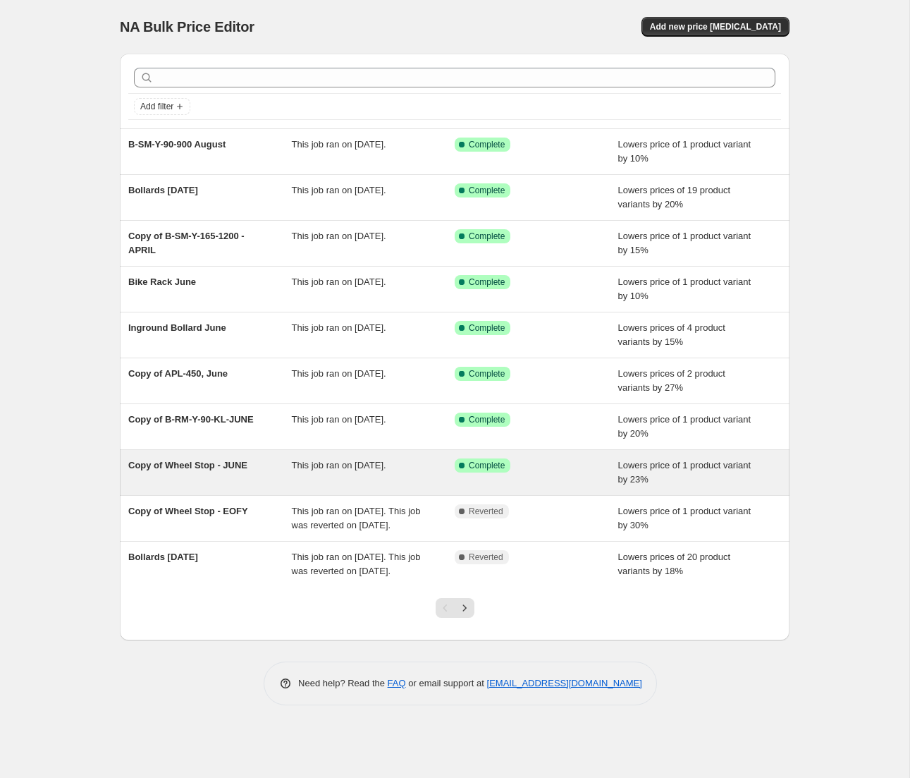
click at [219, 464] on span "Copy of Wheel Stop - JUNE" at bounding box center [187, 465] width 119 height 11
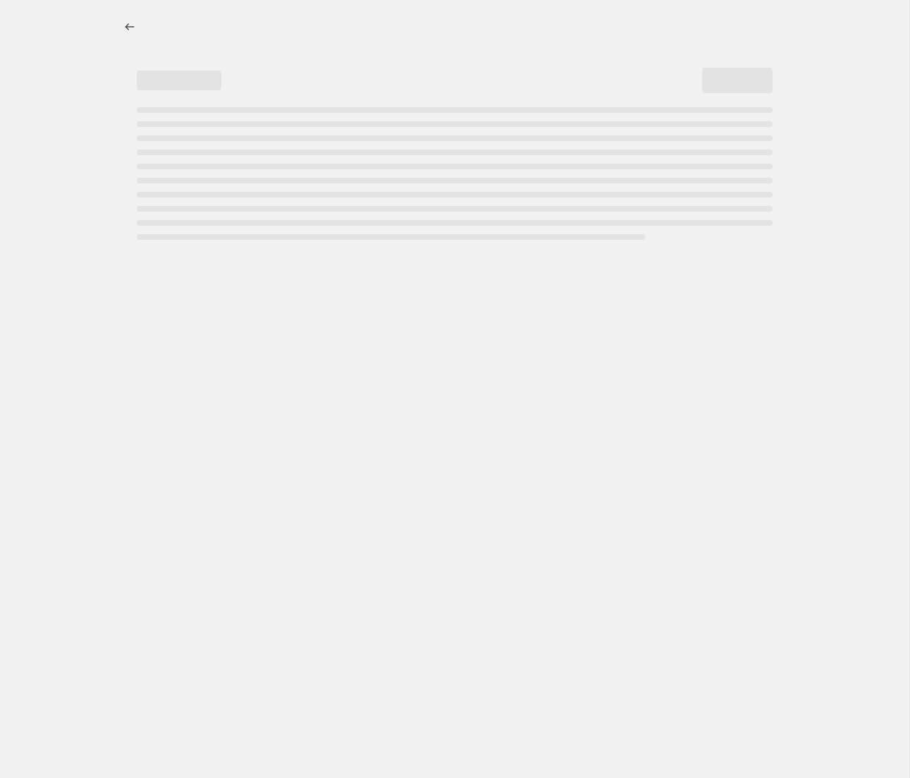
select select "percentage"
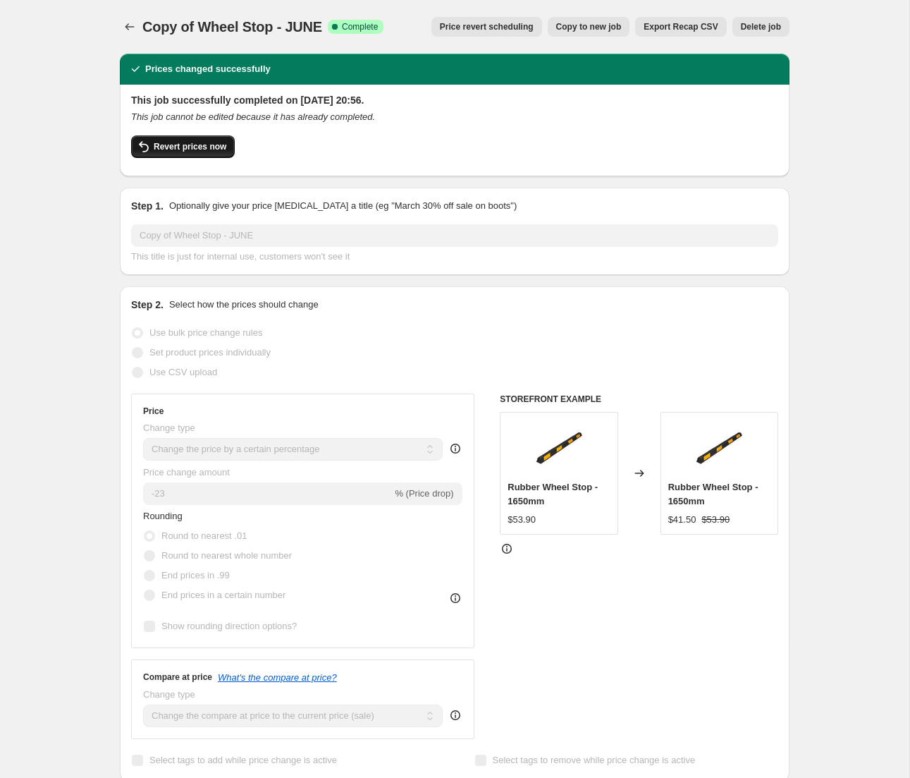
click at [206, 150] on span "Revert prices now" at bounding box center [190, 146] width 73 height 11
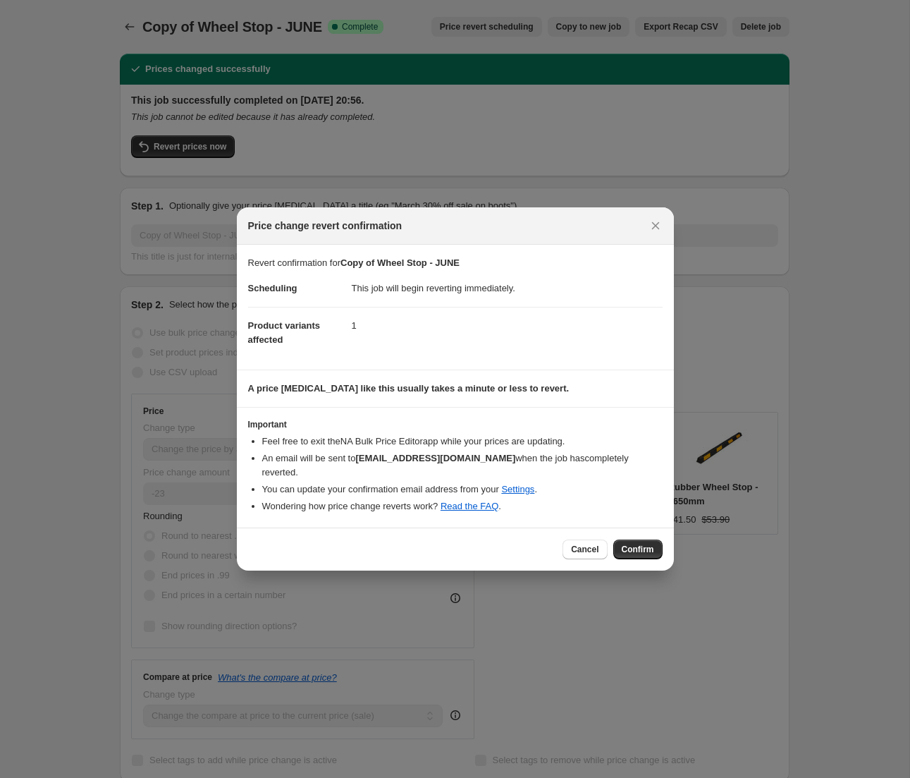
click at [634, 544] on span "Confirm" at bounding box center [638, 549] width 32 height 11
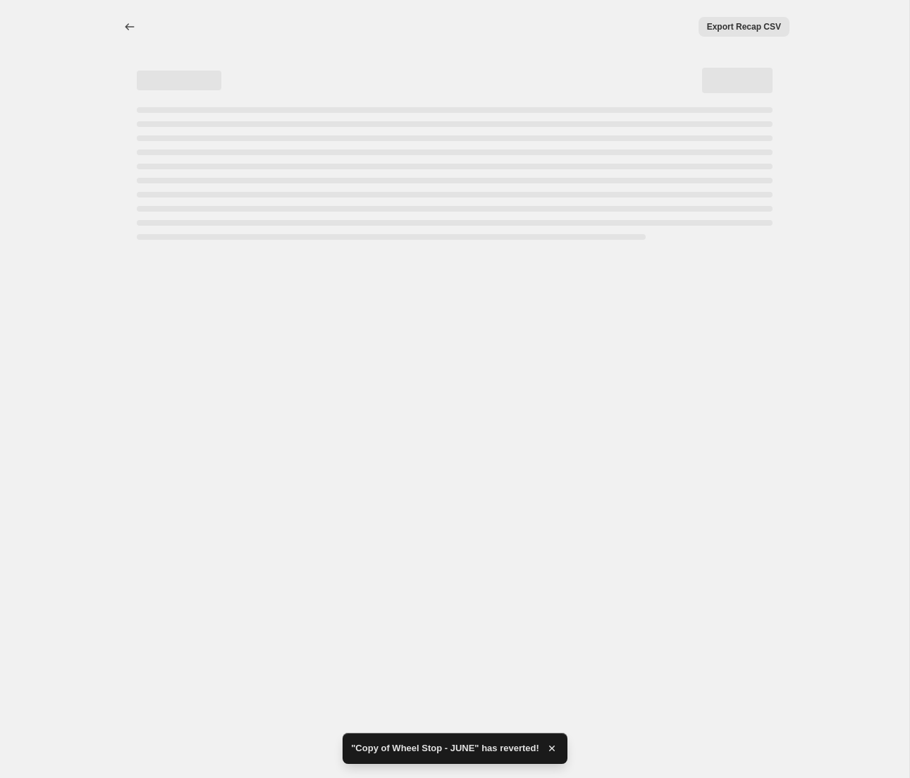
select select "percentage"
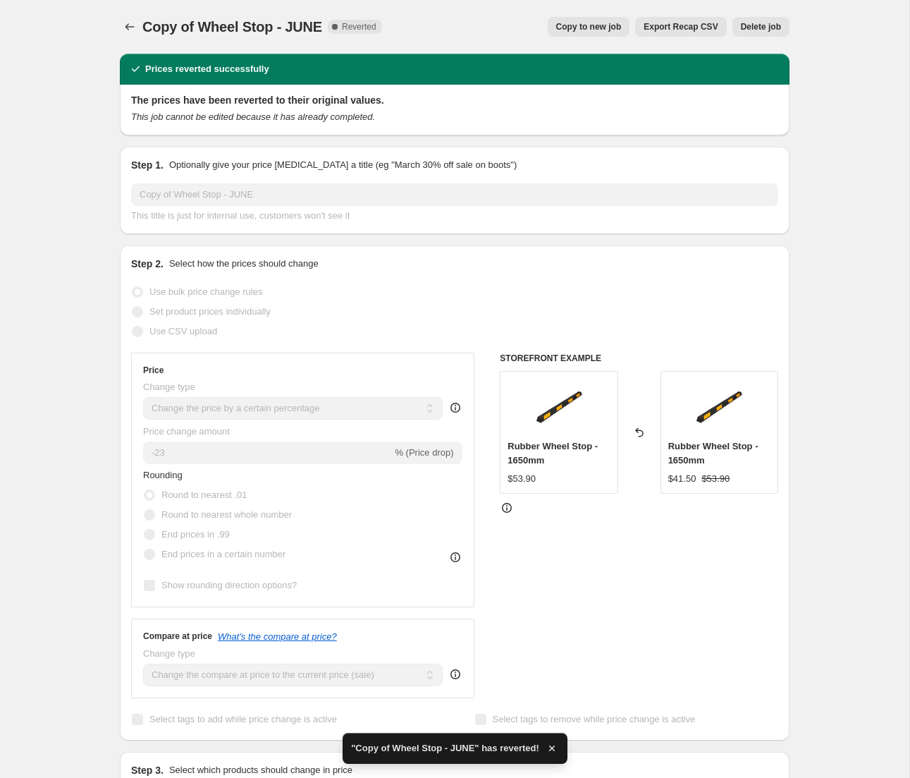
click at [580, 27] on span "Copy to new job" at bounding box center [589, 26] width 66 height 11
select select "percentage"
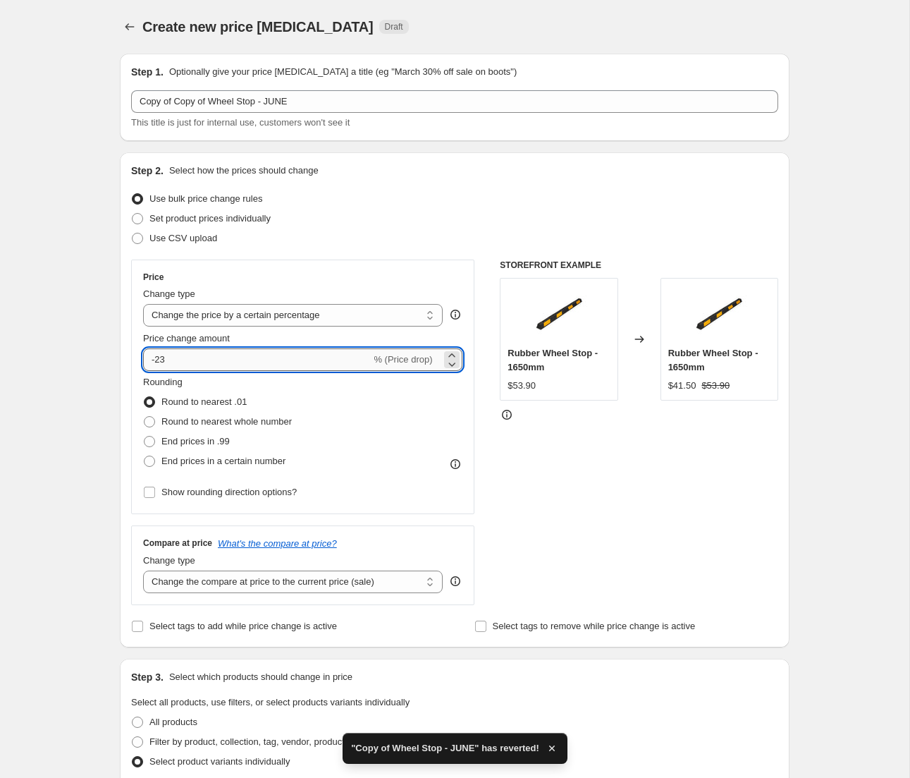
click at [227, 362] on input "-23" at bounding box center [257, 359] width 228 height 23
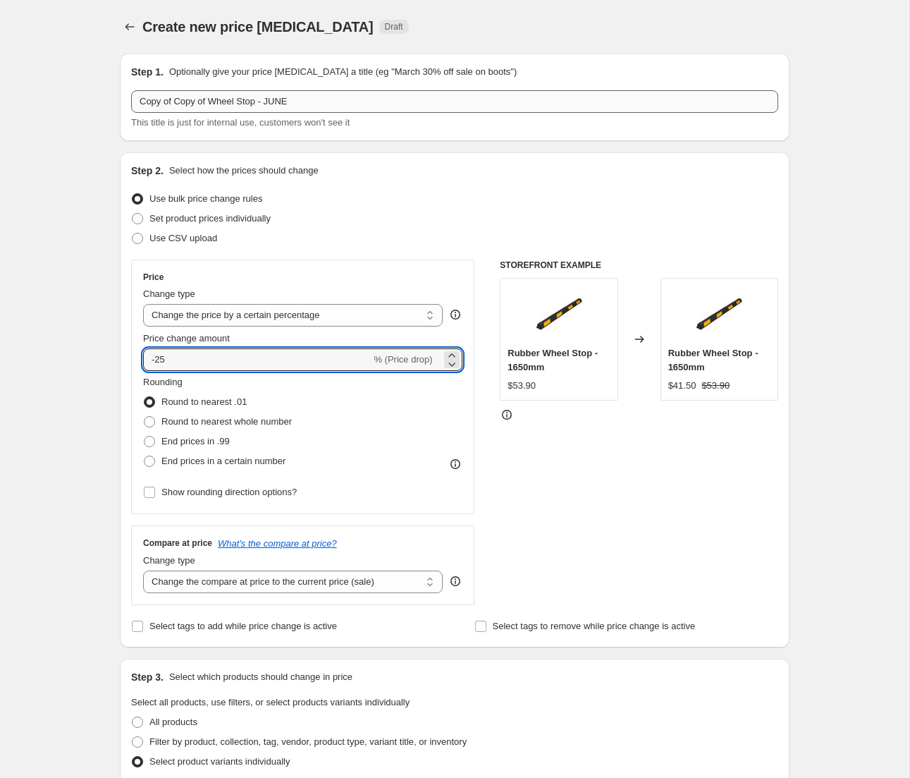
type input "-25"
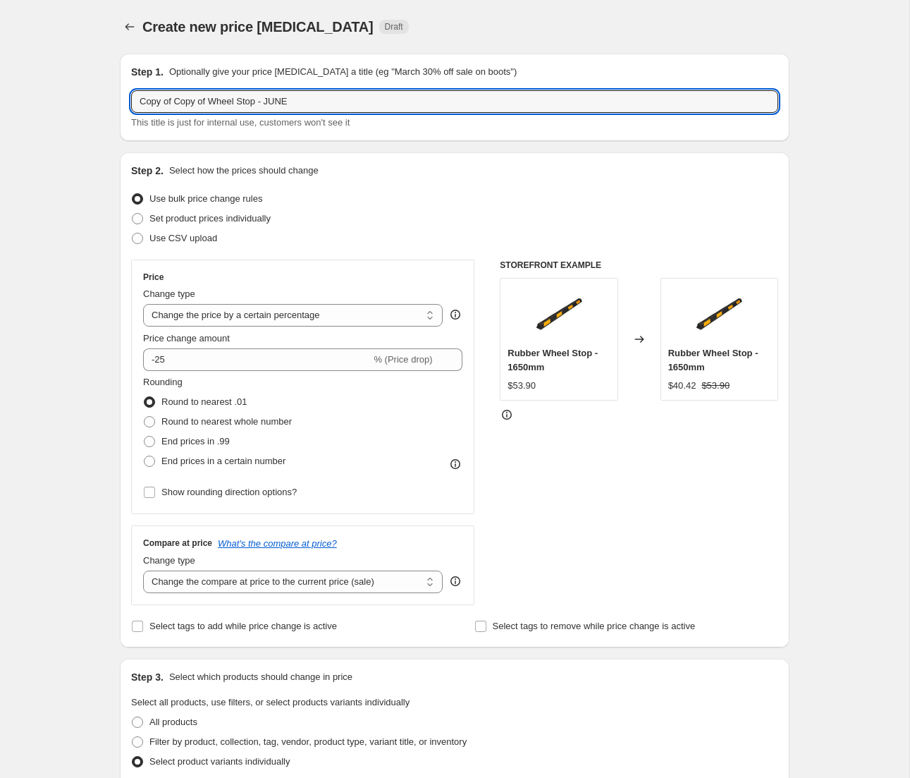
drag, startPoint x: 213, startPoint y: 101, endPoint x: 119, endPoint y: 100, distance: 93.8
click at [114, 99] on div "Step 1. Optionally give your price change job a title (eg "March 30% off sale o…" at bounding box center [449, 574] width 681 height 1065
click at [281, 94] on input "Wheel Stop - JUNE" at bounding box center [454, 101] width 647 height 23
type input "Wheel Stop - August"
click at [771, 525] on div "STOREFRONT EXAMPLE Rubber Wheel Stop - 1650mm $53.90 Changed to Rubber Wheel St…" at bounding box center [639, 431] width 278 height 345
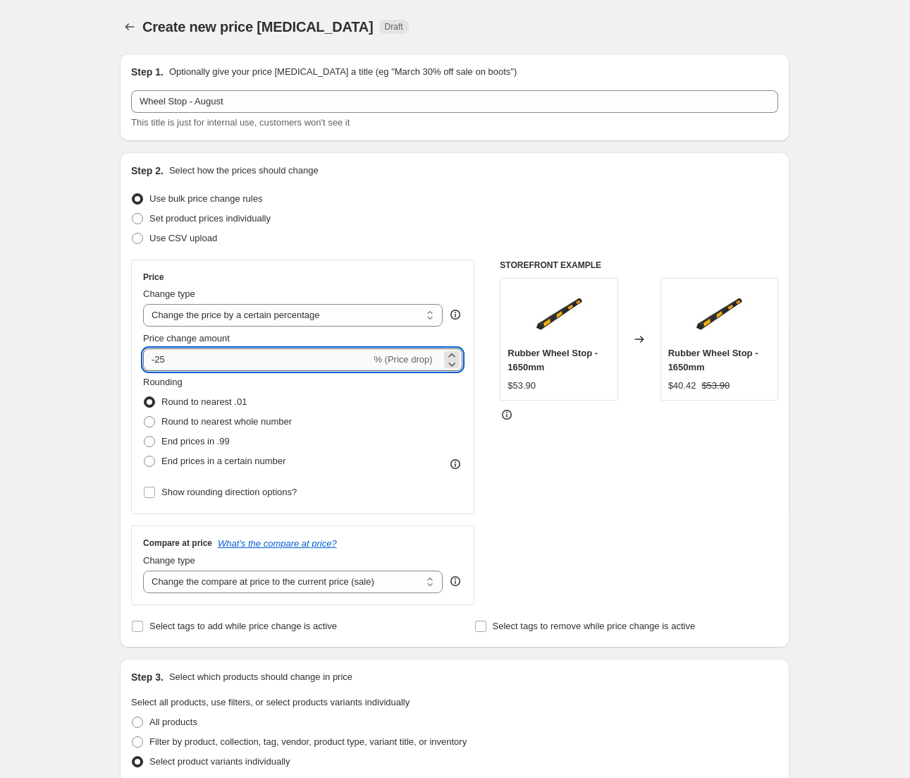
click at [207, 359] on input "-25" at bounding box center [257, 359] width 228 height 23
type input "-26"
click at [715, 485] on div "STOREFRONT EXAMPLE Rubber Wheel Stop - 1650mm $53.90 Changed to Rubber Wheel St…" at bounding box center [639, 431] width 278 height 345
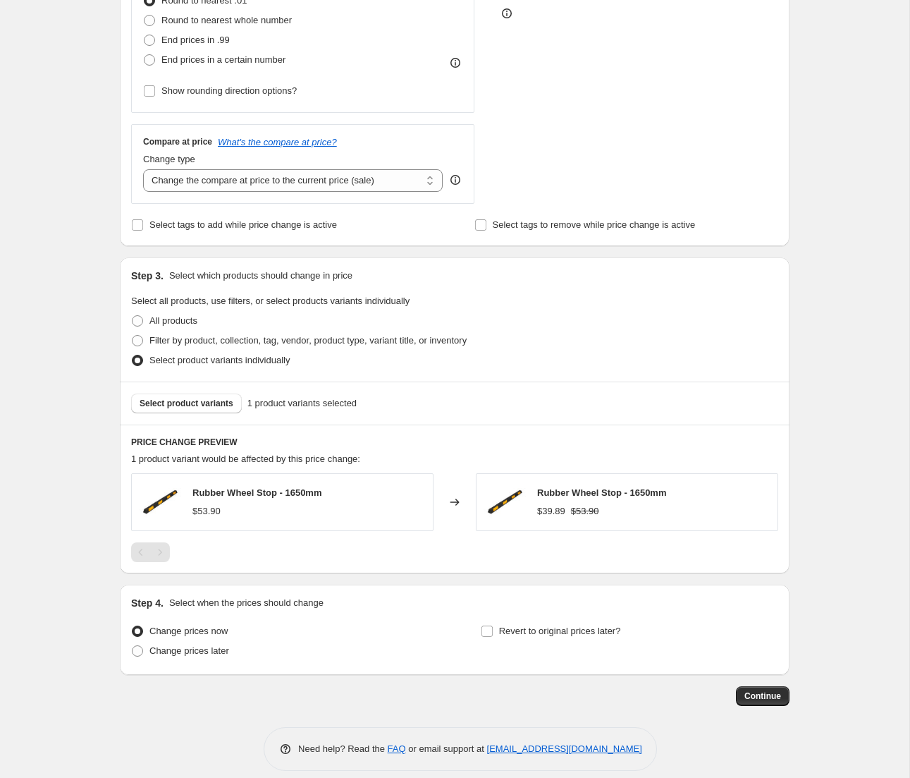
scroll to position [415, 0]
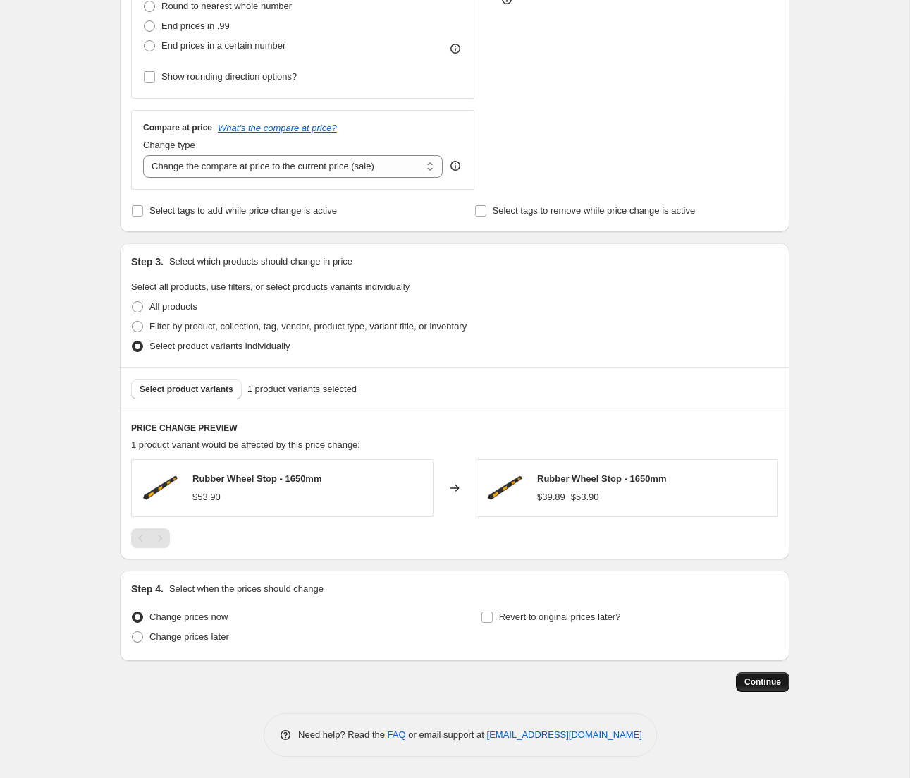
click at [761, 681] on span "Continue" at bounding box center [763, 681] width 37 height 11
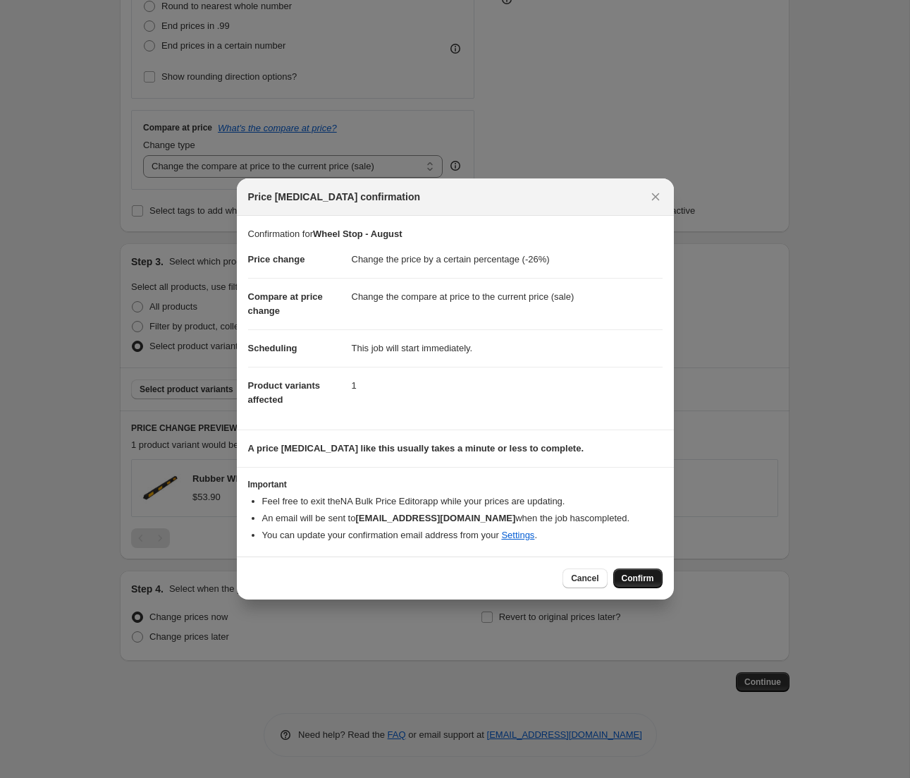
click at [634, 575] on span "Confirm" at bounding box center [638, 577] width 32 height 11
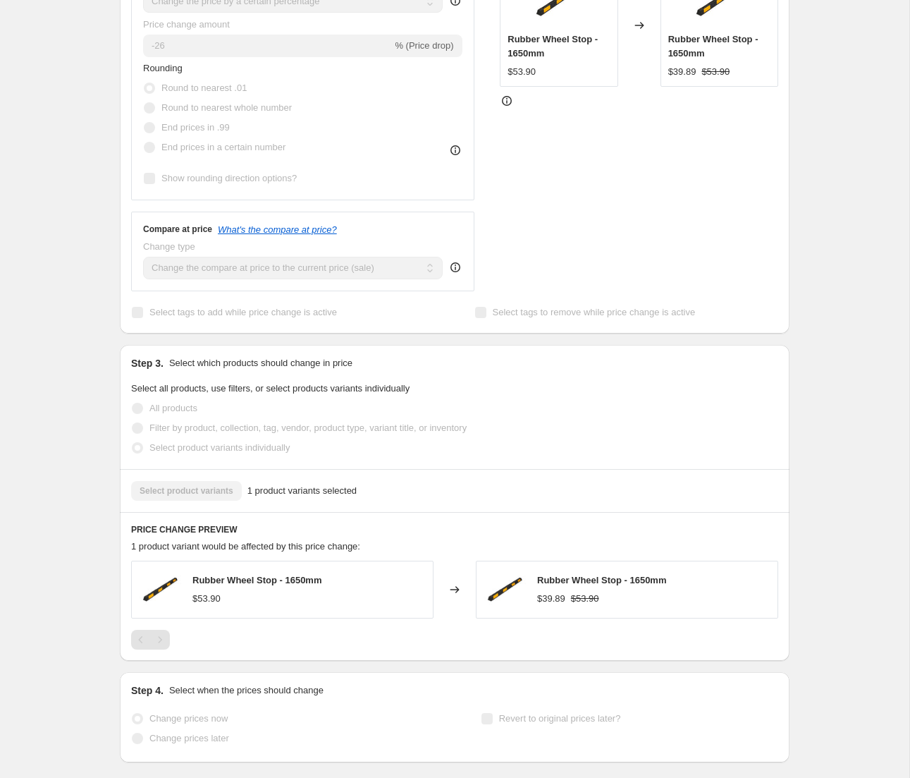
scroll to position [452, 0]
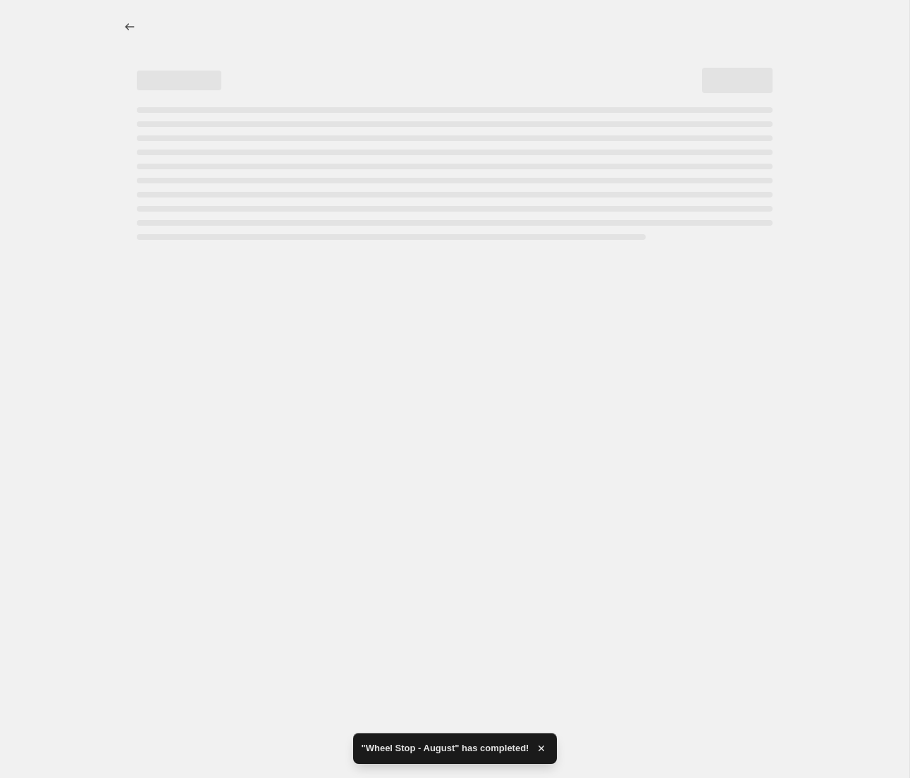
select select "percentage"
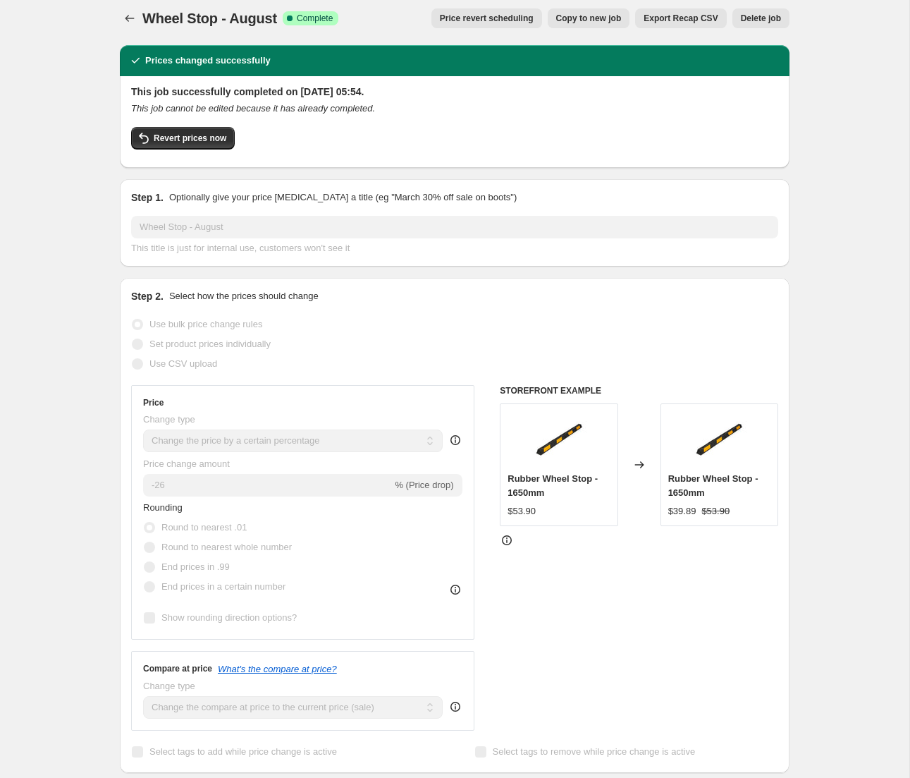
scroll to position [0, 0]
